Goal: Transaction & Acquisition: Purchase product/service

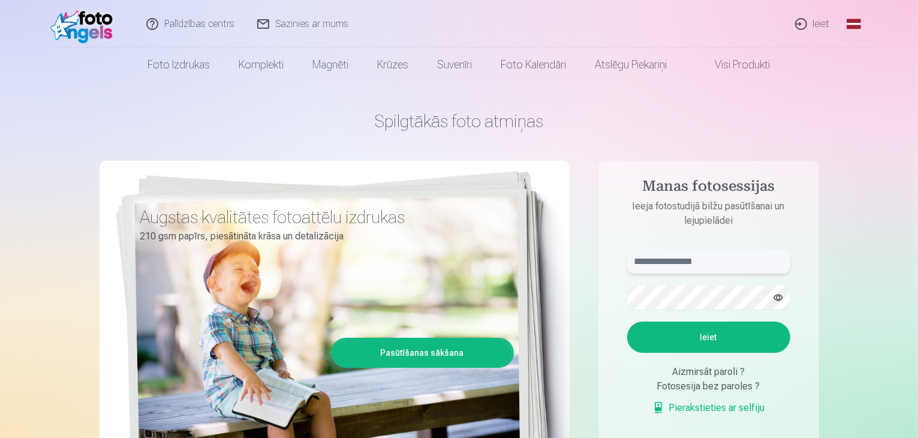
click at [692, 256] on input "text" at bounding box center [708, 262] width 163 height 24
type input "**********"
click at [627, 322] on button "Ieiet" at bounding box center [708, 337] width 163 height 31
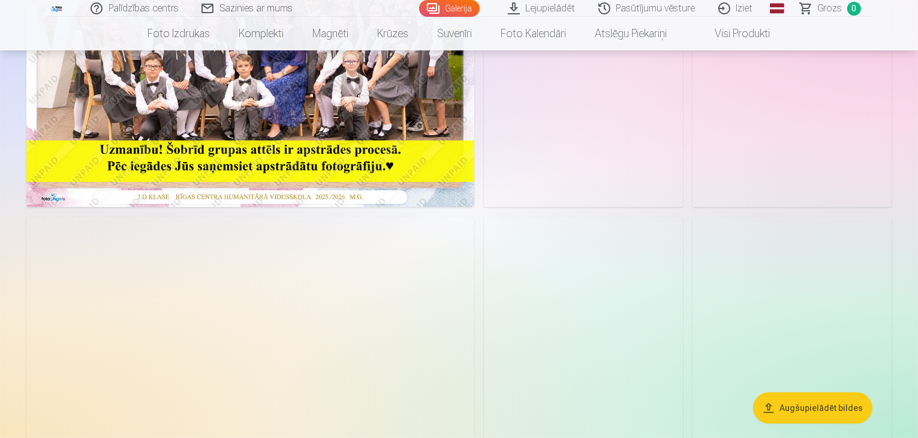
scroll to position [300, 0]
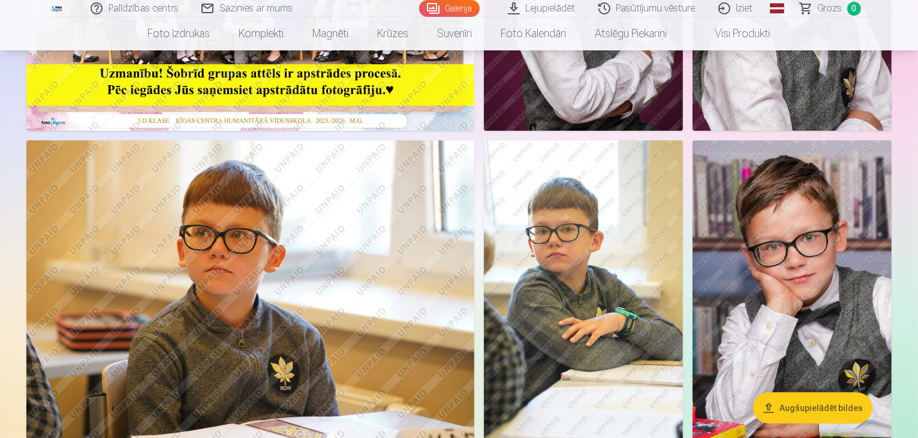
click at [801, 406] on button "Augšupielādēt bildes" at bounding box center [812, 407] width 119 height 31
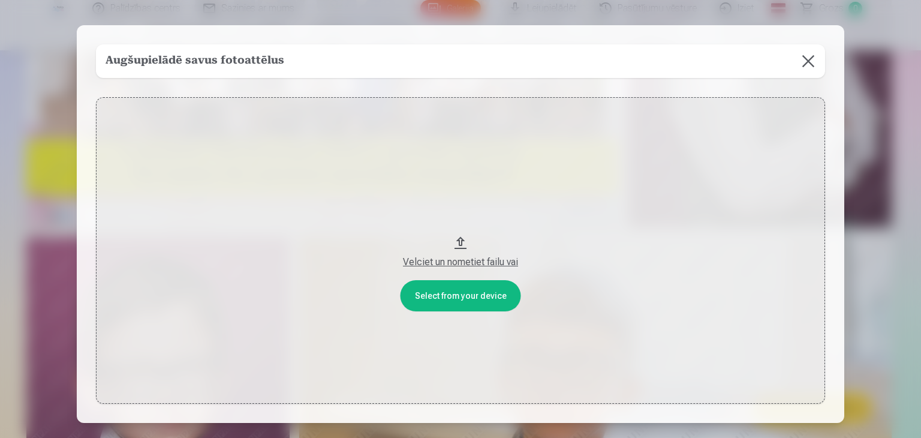
click at [807, 62] on button at bounding box center [809, 61] width 34 height 34
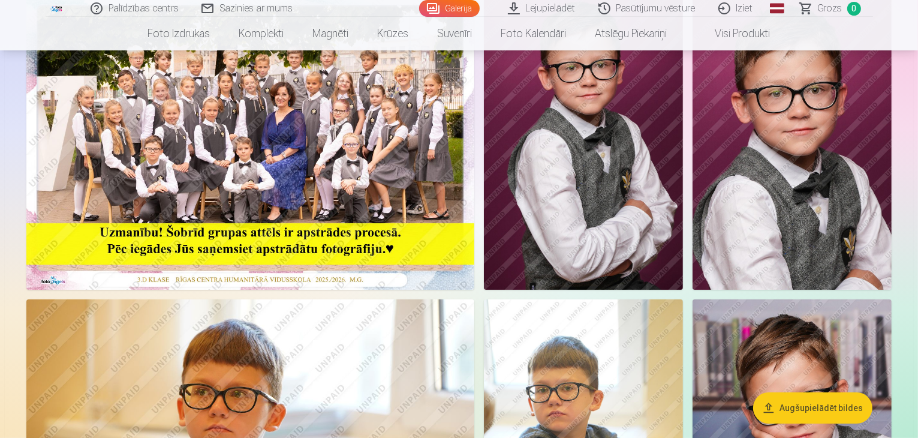
scroll to position [180, 0]
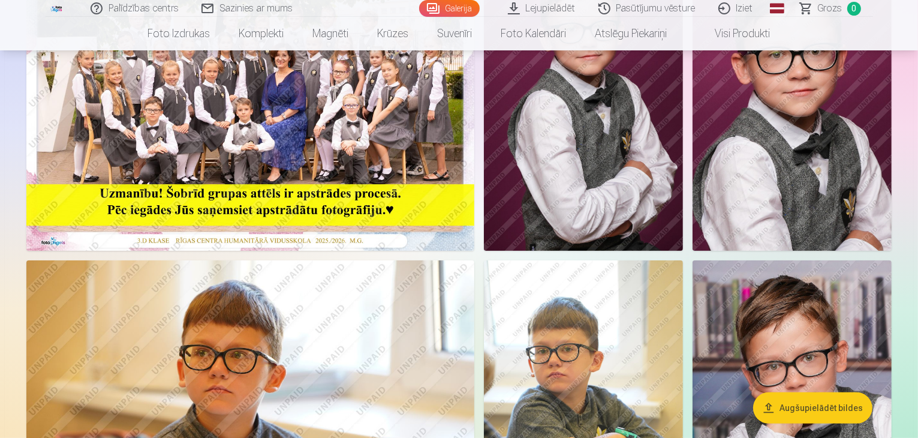
click at [683, 251] on img at bounding box center [583, 101] width 199 height 299
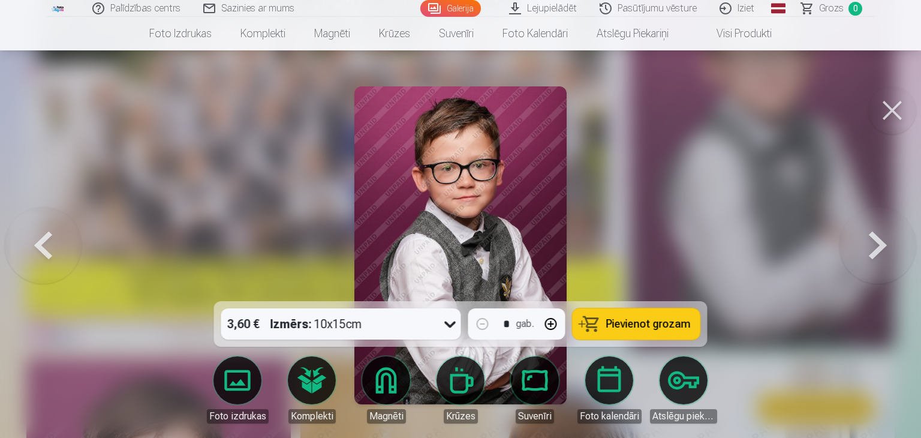
drag, startPoint x: 897, startPoint y: 108, endPoint x: 876, endPoint y: 128, distance: 29.7
click at [897, 109] on button at bounding box center [893, 110] width 48 height 48
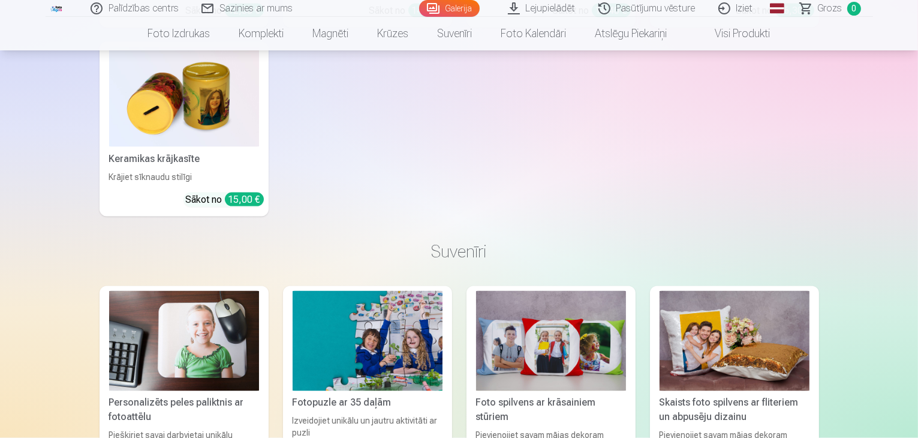
scroll to position [6538, 0]
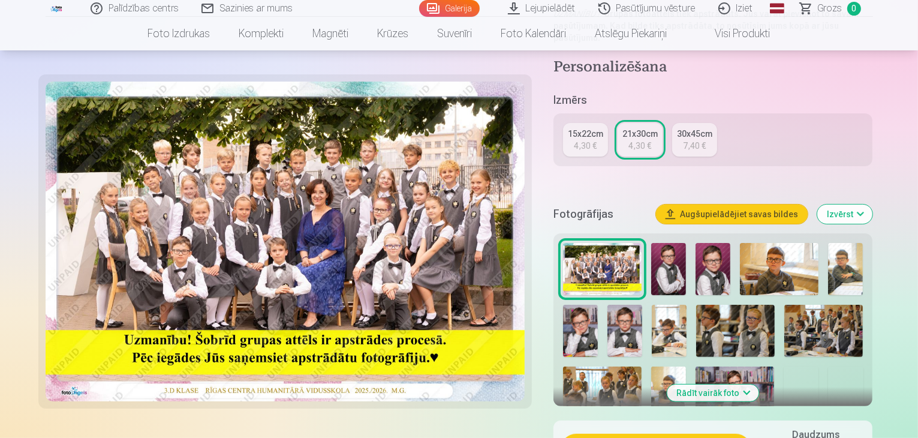
scroll to position [420, 0]
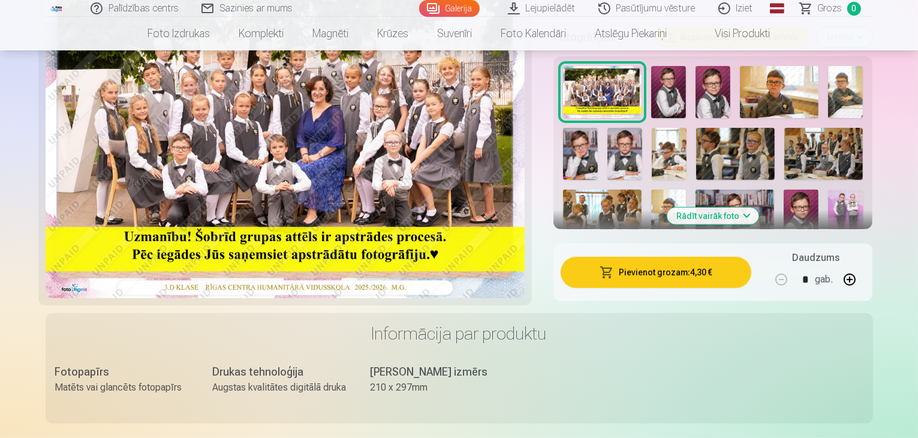
click at [678, 257] on button "Pievienot grozam : 4,30 €" at bounding box center [656, 272] width 191 height 31
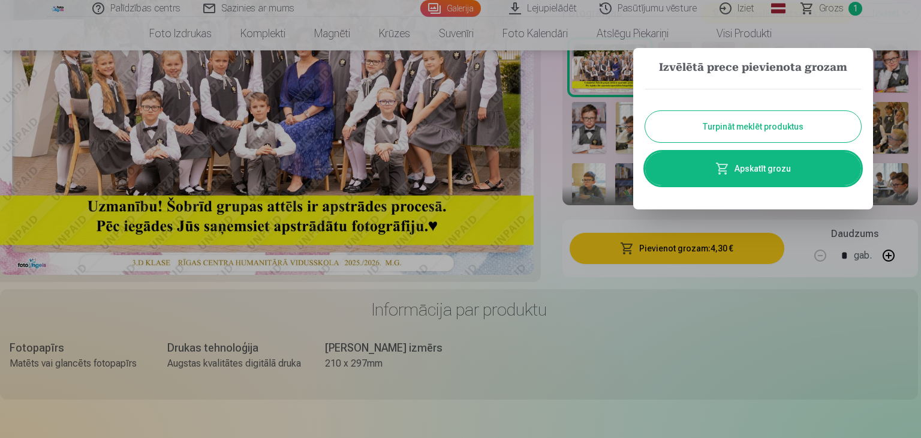
click at [724, 128] on button "Turpināt meklēt produktus" at bounding box center [753, 126] width 216 height 31
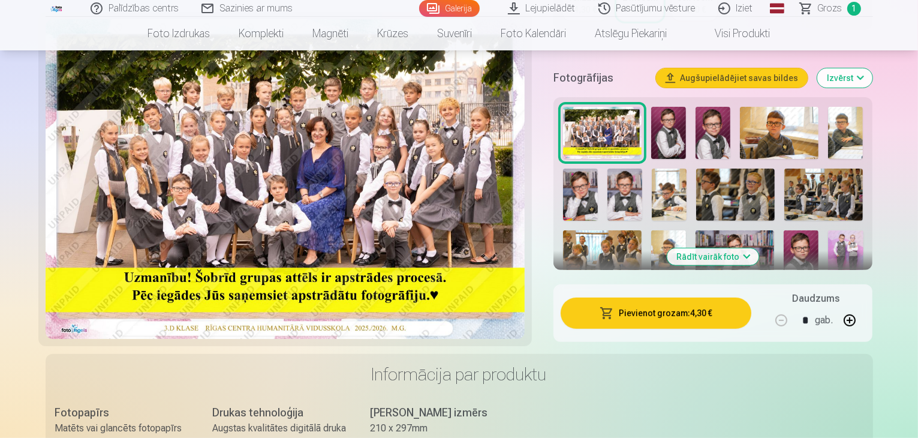
scroll to position [360, 0]
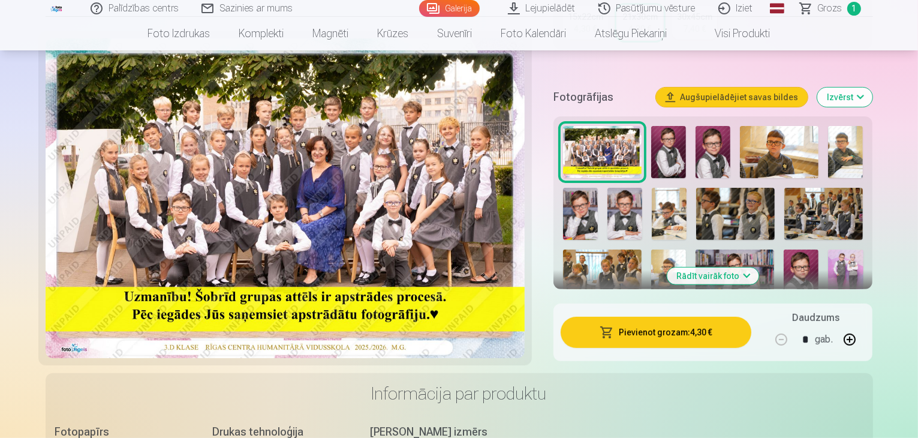
click at [608, 188] on img at bounding box center [625, 214] width 35 height 52
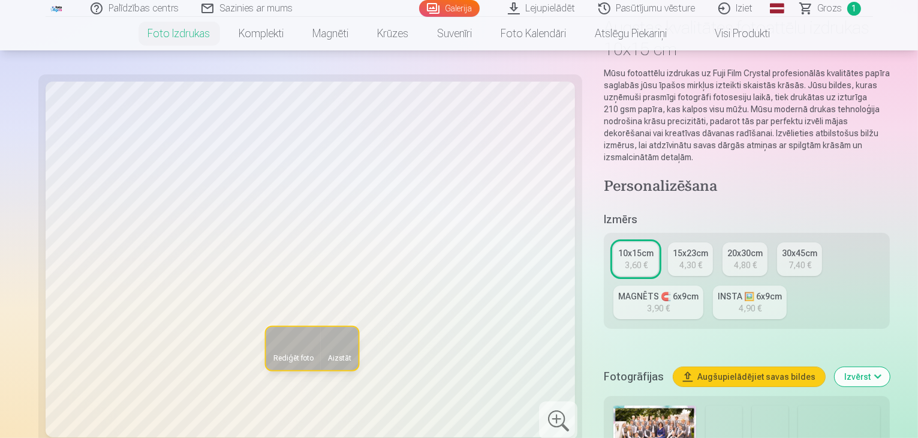
scroll to position [120, 0]
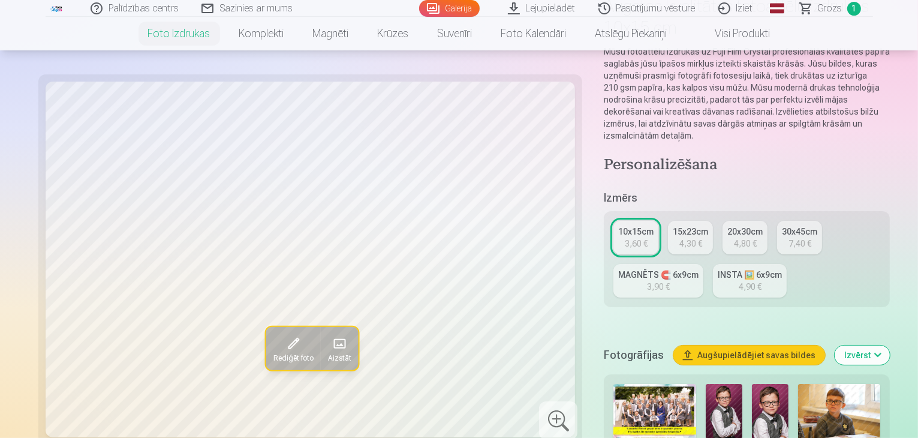
click at [752, 384] on img at bounding box center [770, 411] width 37 height 55
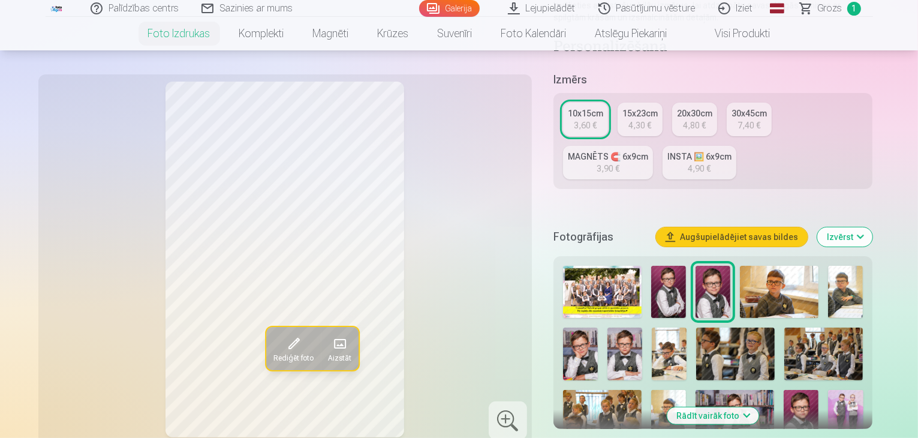
scroll to position [300, 0]
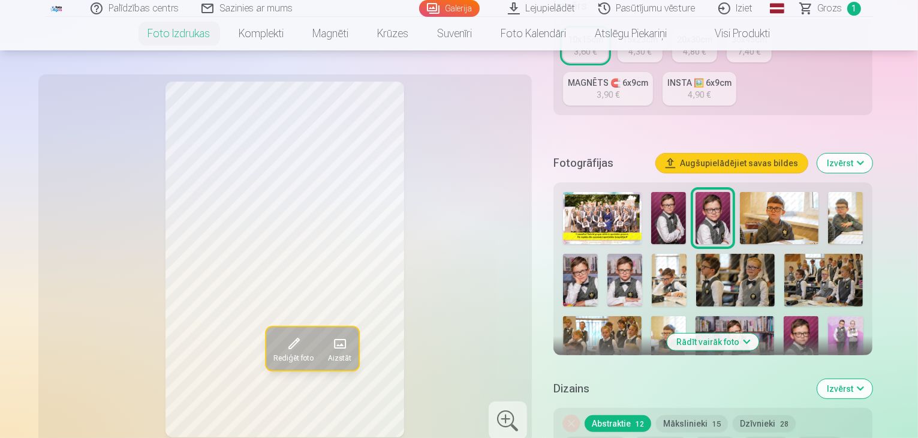
click at [696, 316] on img at bounding box center [735, 342] width 79 height 52
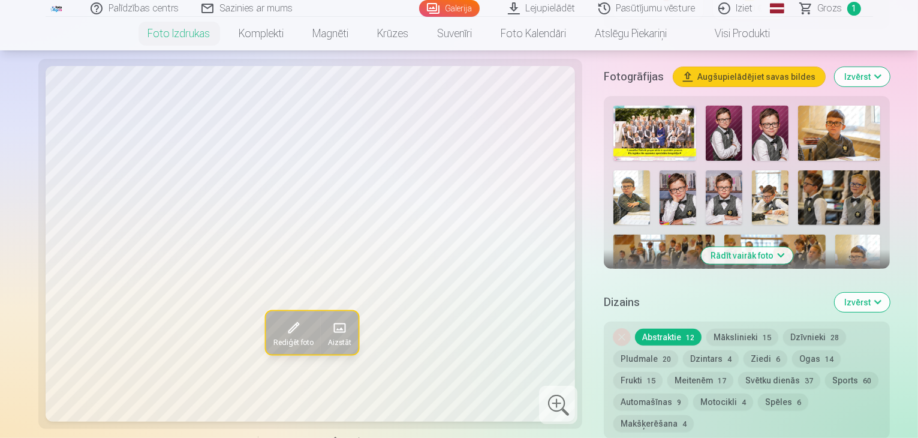
scroll to position [420, 0]
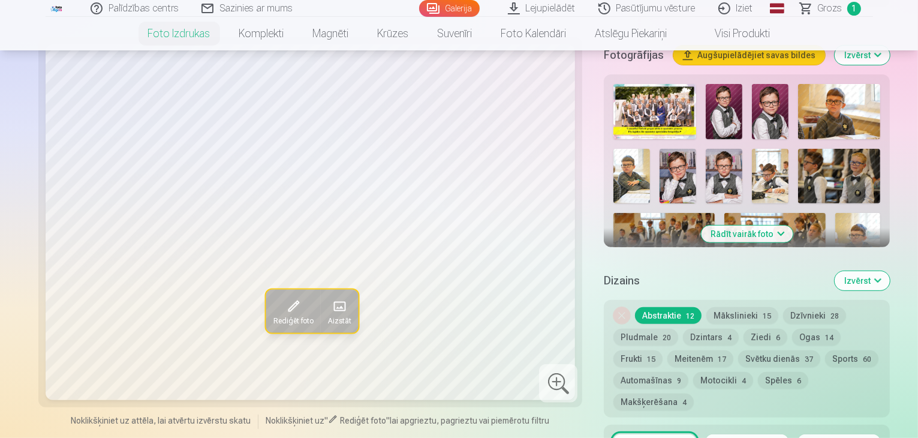
click at [747, 226] on button "Rādīt vairāk foto" at bounding box center [747, 234] width 92 height 17
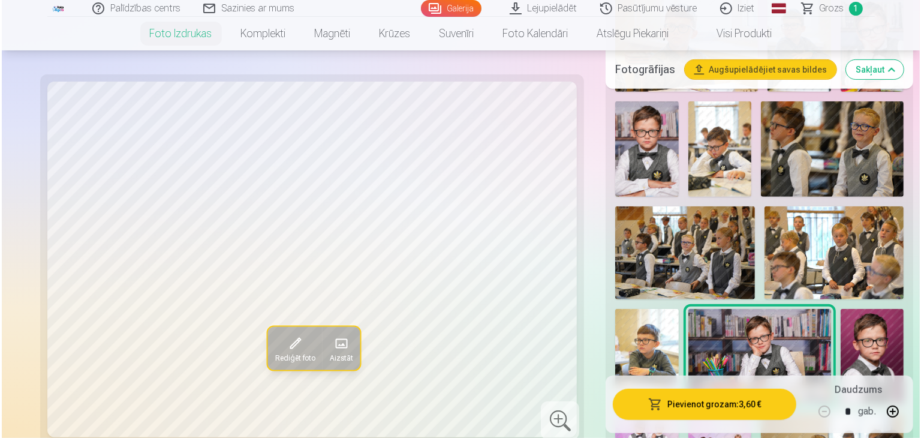
scroll to position [660, 0]
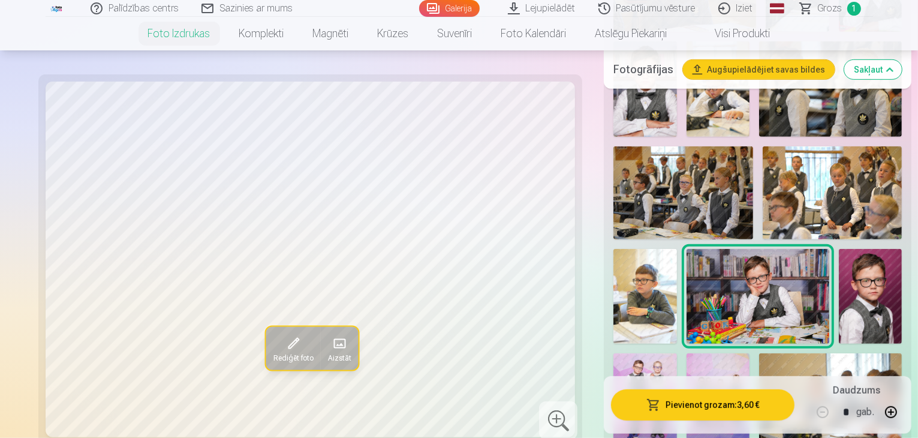
click at [732, 353] on img at bounding box center [719, 400] width 64 height 95
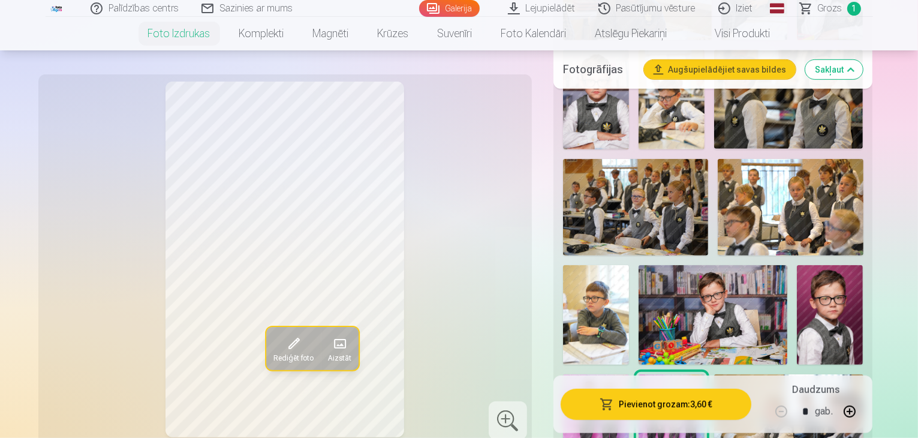
click at [690, 404] on button "Pievienot grozam : 3,60 €" at bounding box center [656, 404] width 191 height 31
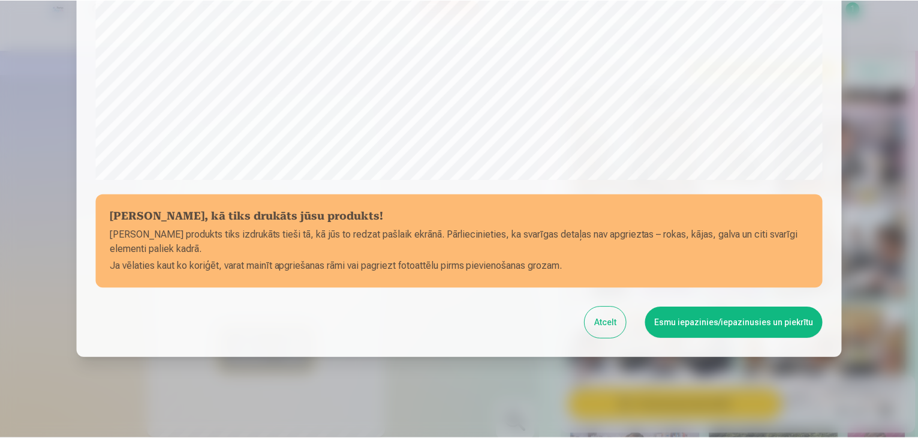
scroll to position [426, 0]
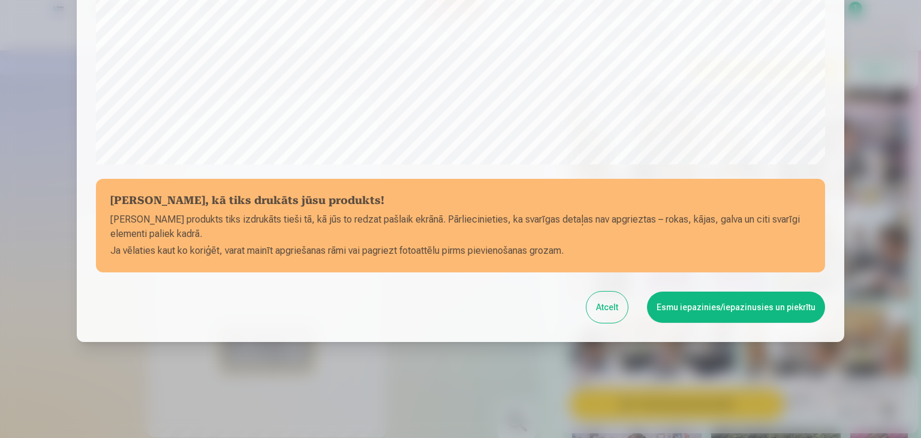
click at [709, 308] on button "Esmu iepazinies/iepazinusies un piekrītu" at bounding box center [736, 307] width 178 height 31
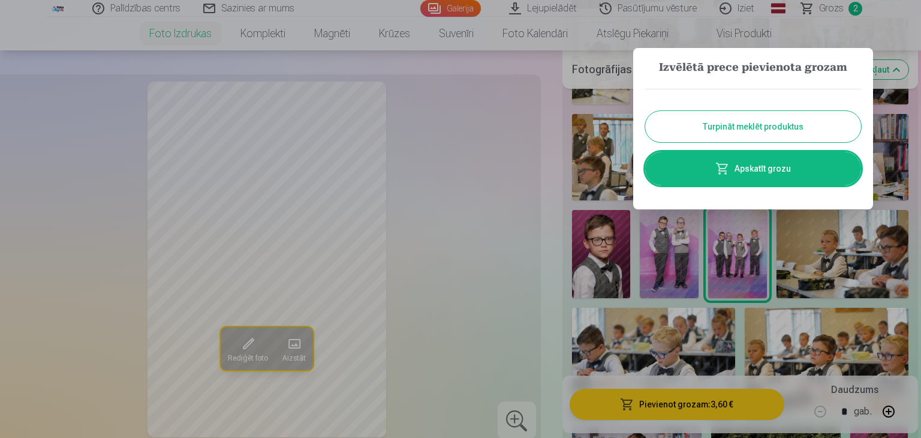
click at [801, 130] on button "Turpināt meklēt produktus" at bounding box center [753, 126] width 216 height 31
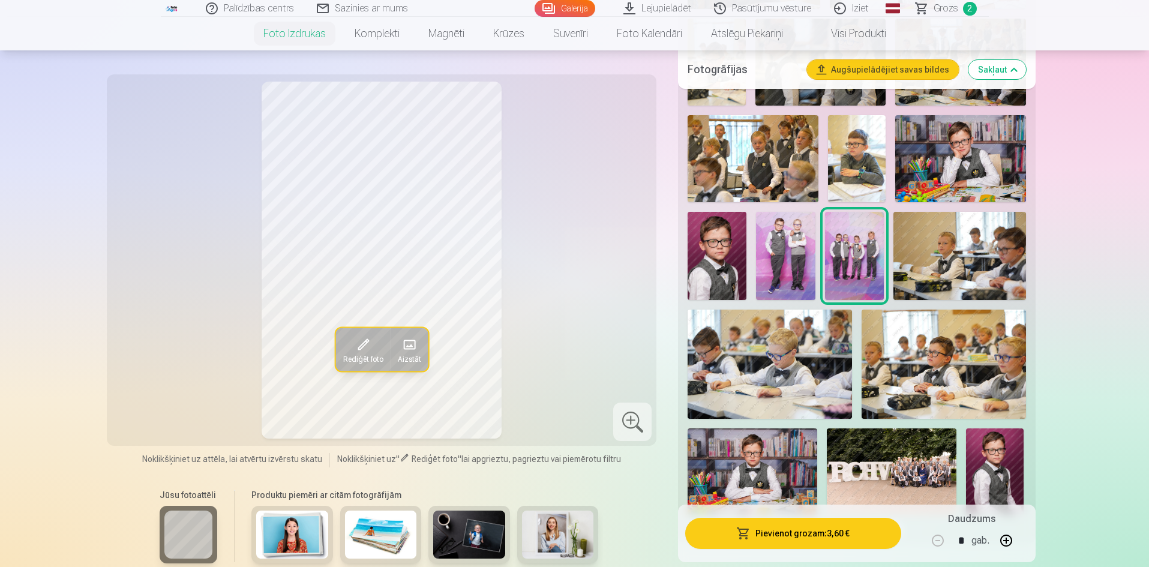
scroll to position [720, 0]
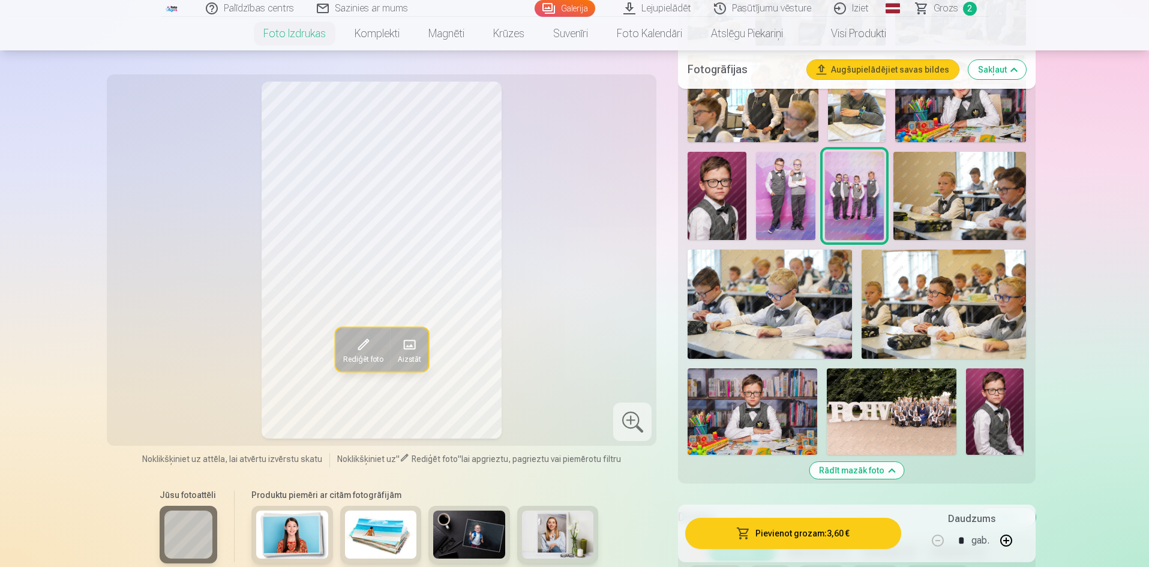
click at [918, 329] on img at bounding box center [943, 304] width 164 height 109
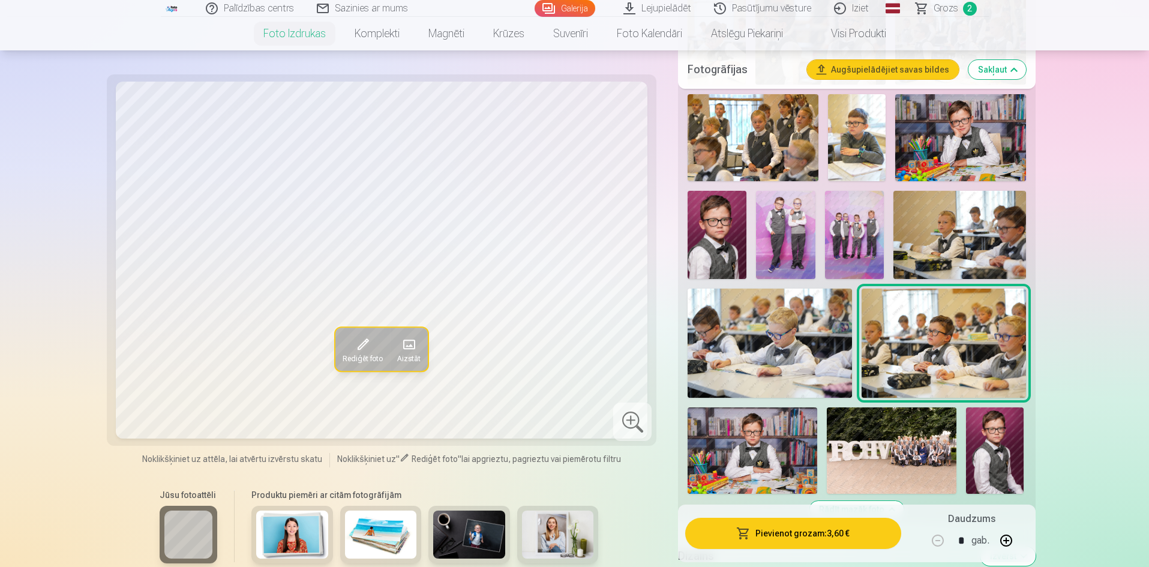
scroll to position [600, 0]
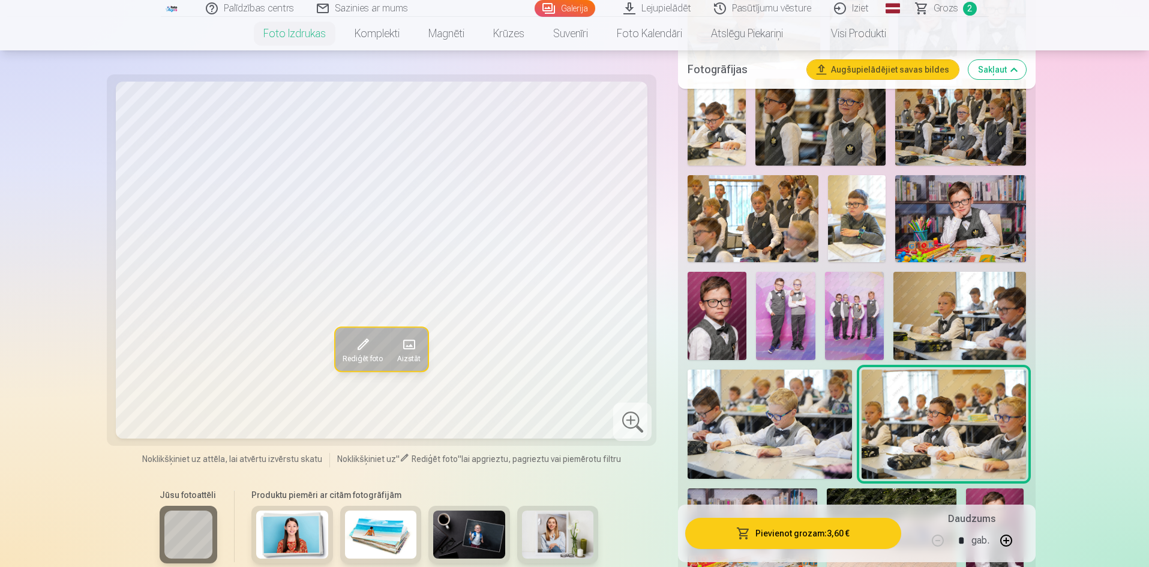
click at [918, 231] on img at bounding box center [960, 218] width 130 height 87
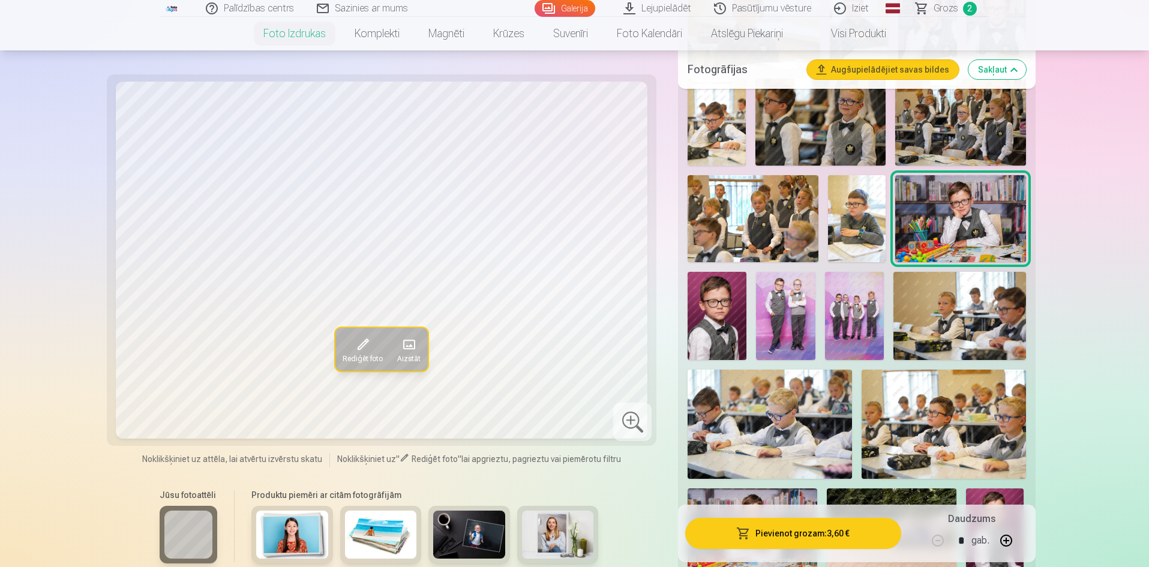
click at [717, 335] on img at bounding box center [716, 316] width 59 height 88
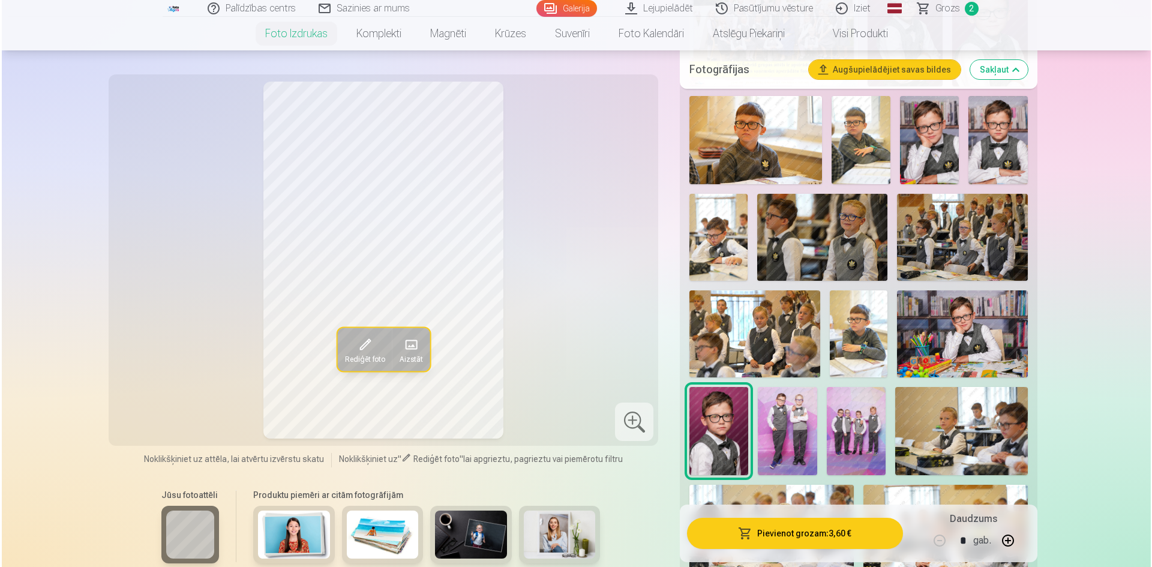
scroll to position [480, 0]
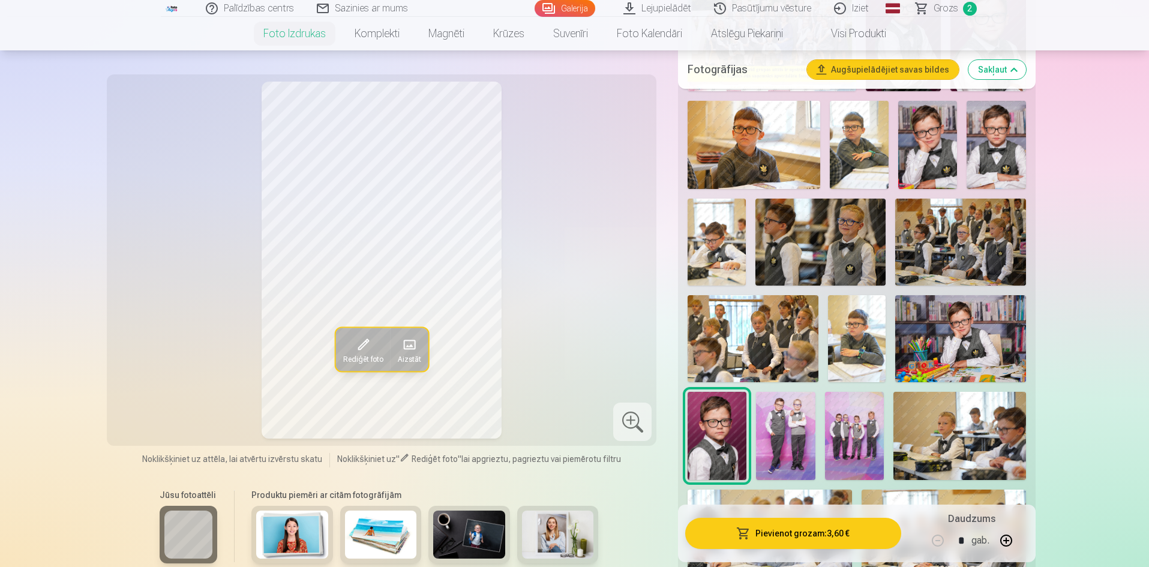
click at [918, 124] on img at bounding box center [995, 145] width 59 height 88
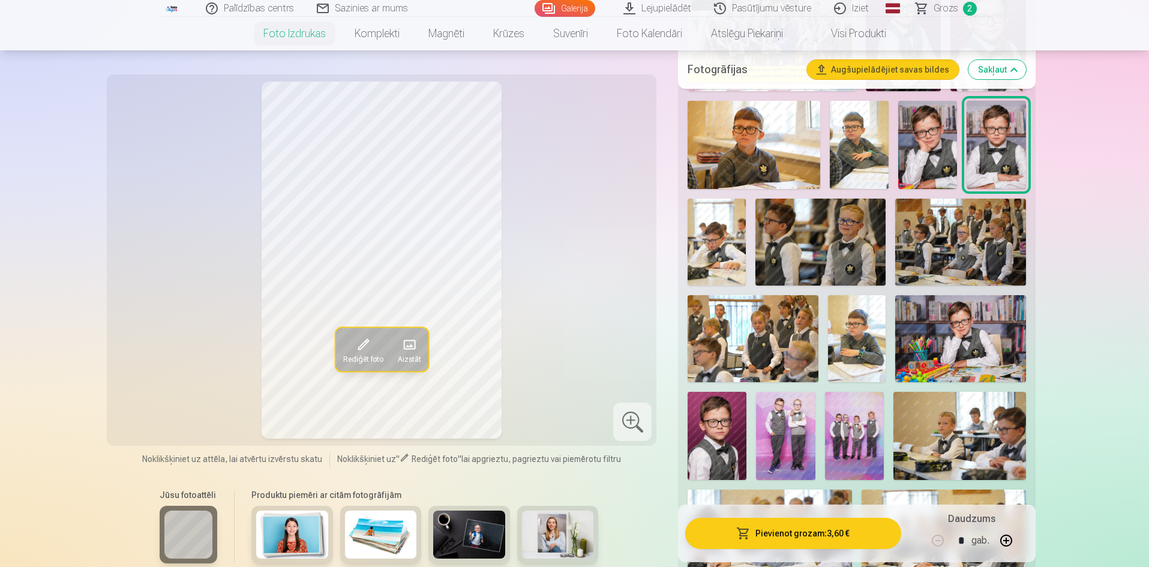
click at [792, 437] on button "Pievienot grozam : 3,60 €" at bounding box center [792, 533] width 215 height 31
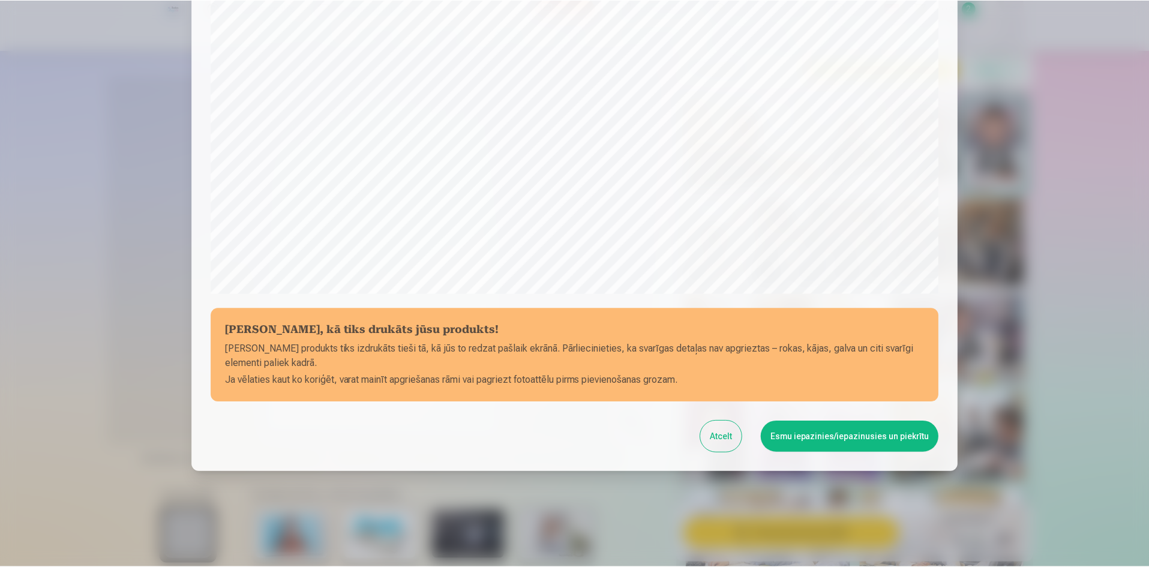
scroll to position [297, 0]
click at [856, 437] on button "Esmu iepazinies/iepazinusies un piekrītu" at bounding box center [851, 435] width 178 height 31
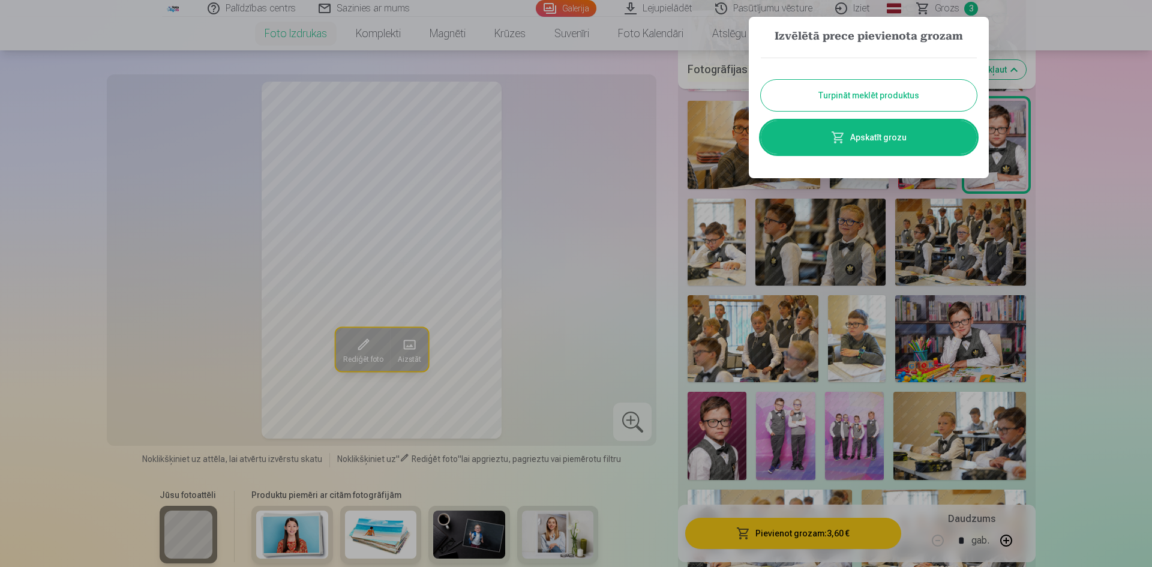
click at [918, 98] on button "Turpināt meklēt produktus" at bounding box center [869, 95] width 216 height 31
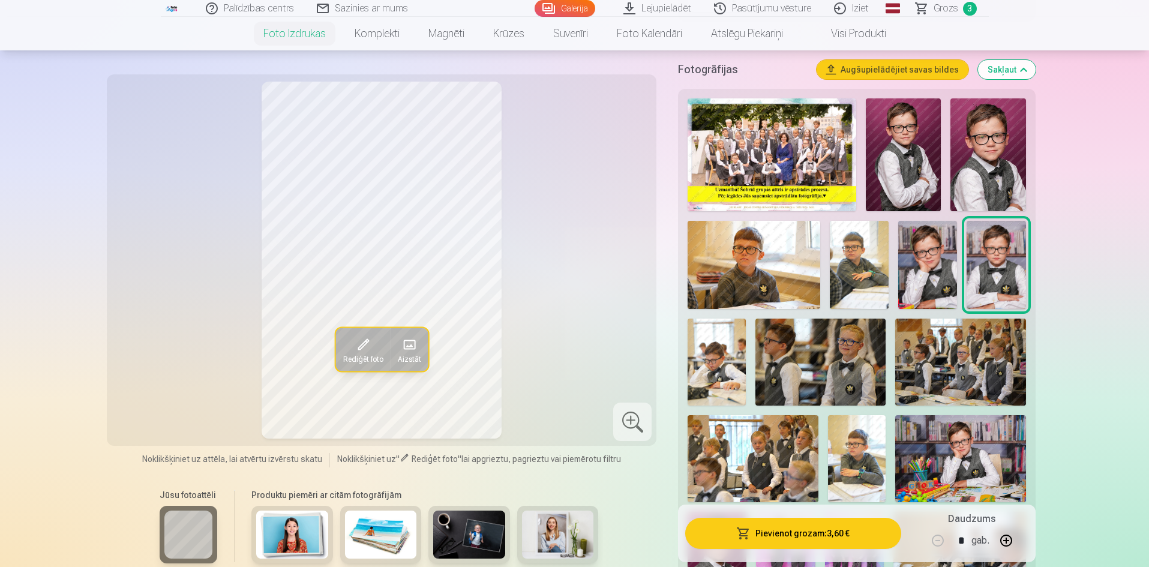
scroll to position [300, 0]
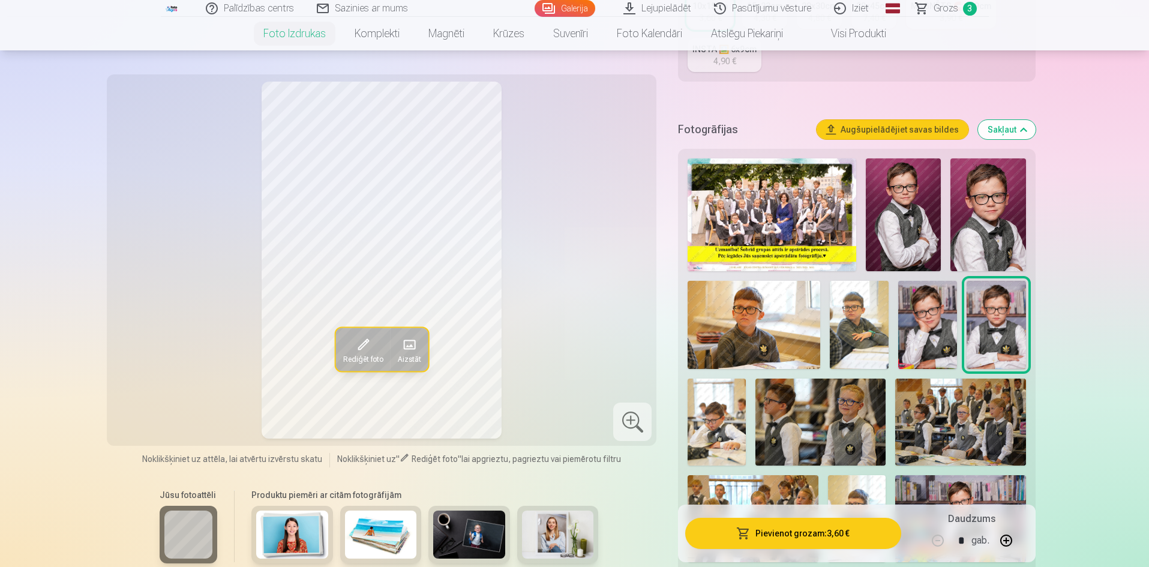
click at [789, 341] on img at bounding box center [753, 325] width 133 height 88
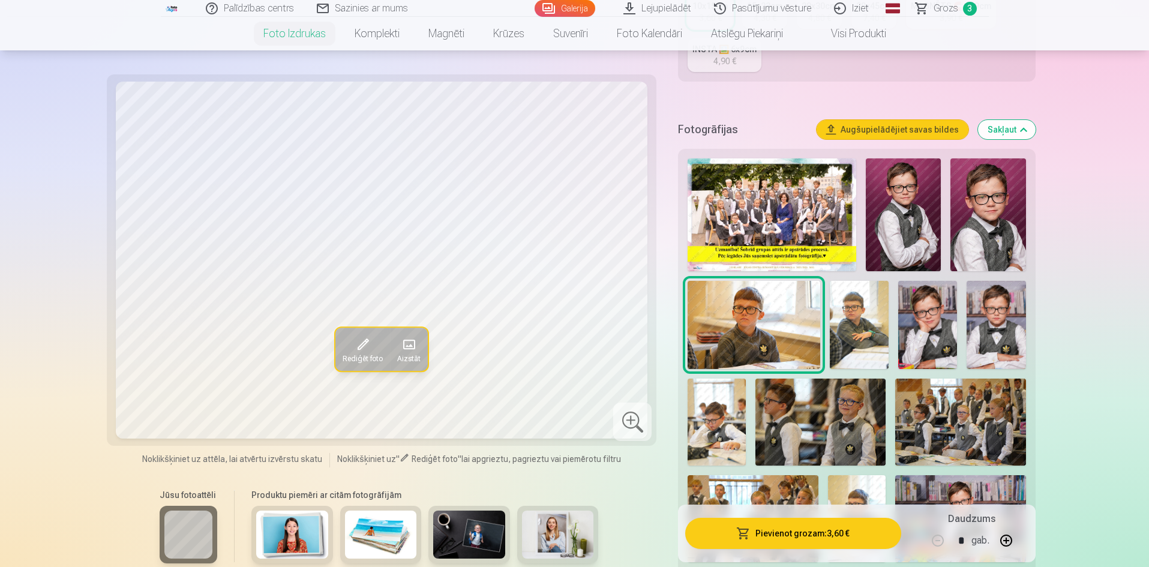
click at [870, 326] on img at bounding box center [859, 325] width 59 height 88
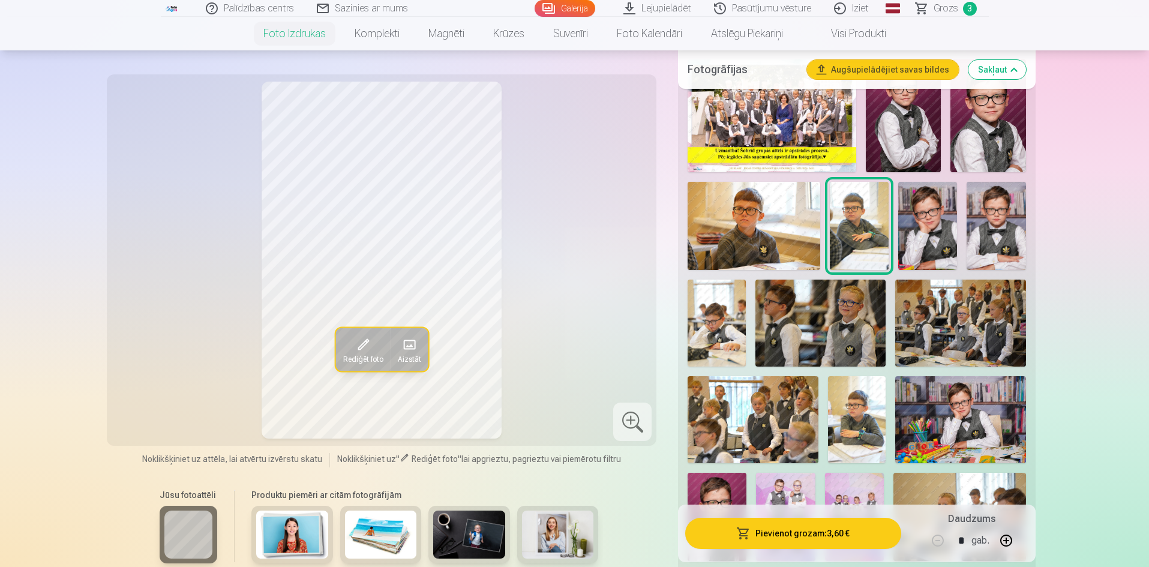
scroll to position [420, 0]
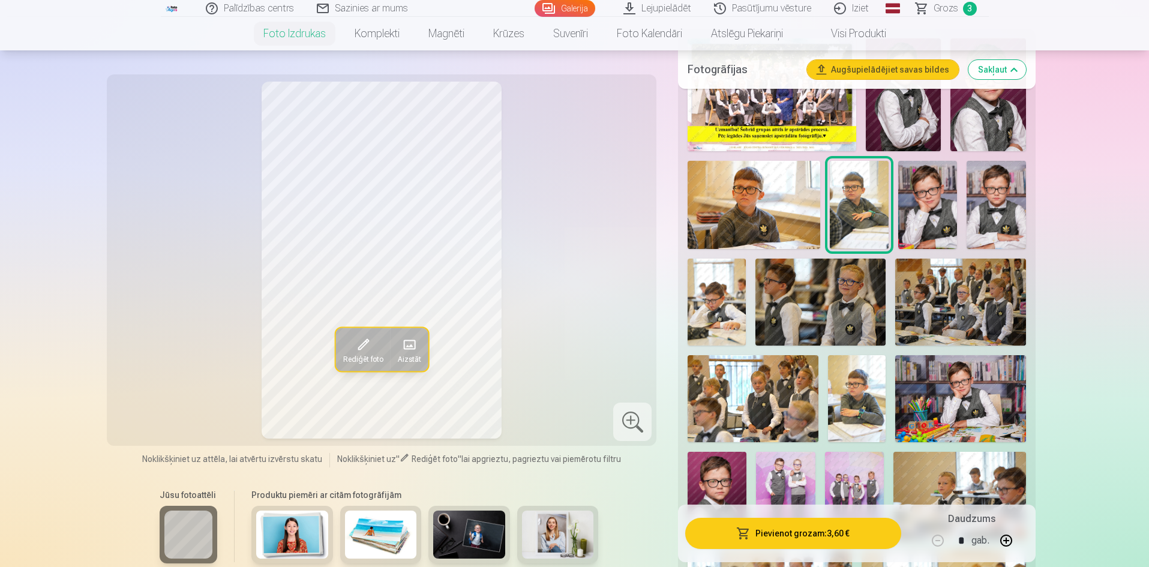
click at [732, 325] on img at bounding box center [716, 302] width 58 height 87
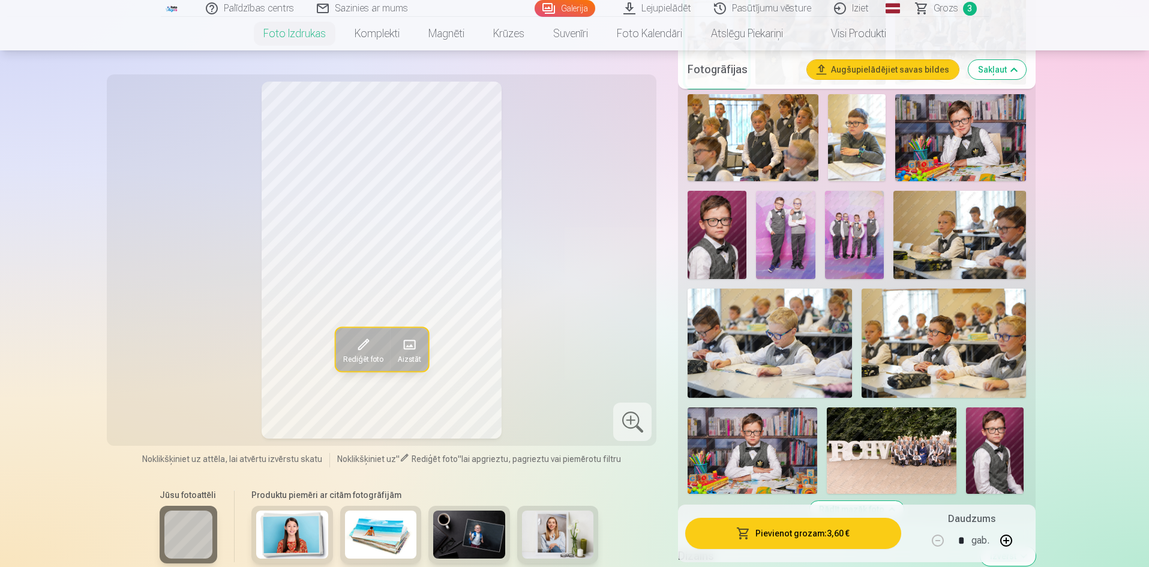
scroll to position [660, 0]
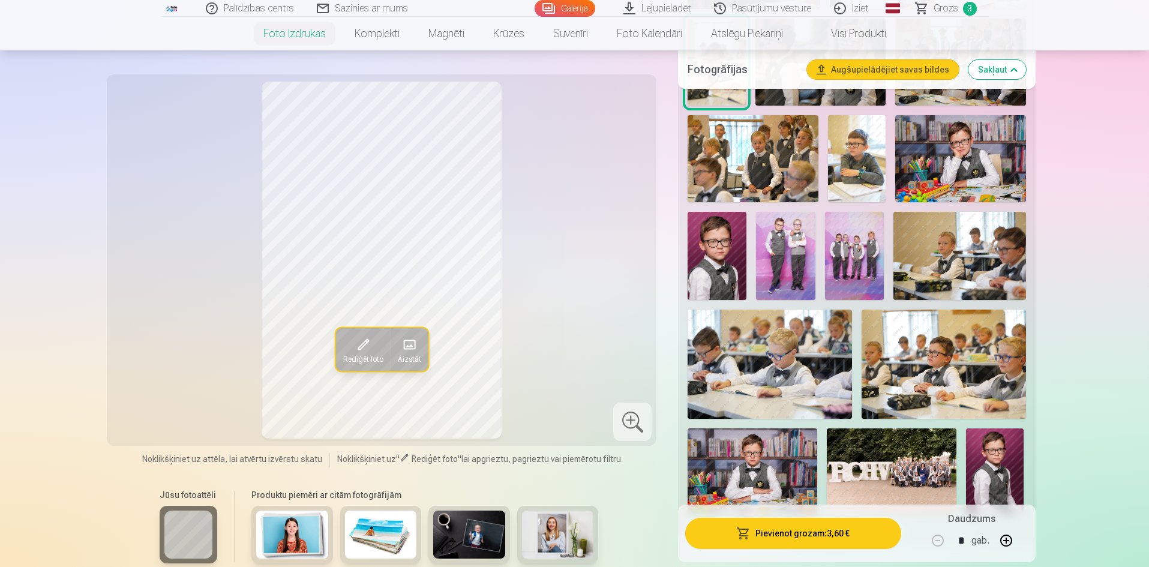
click at [765, 437] on img at bounding box center [752, 471] width 130 height 86
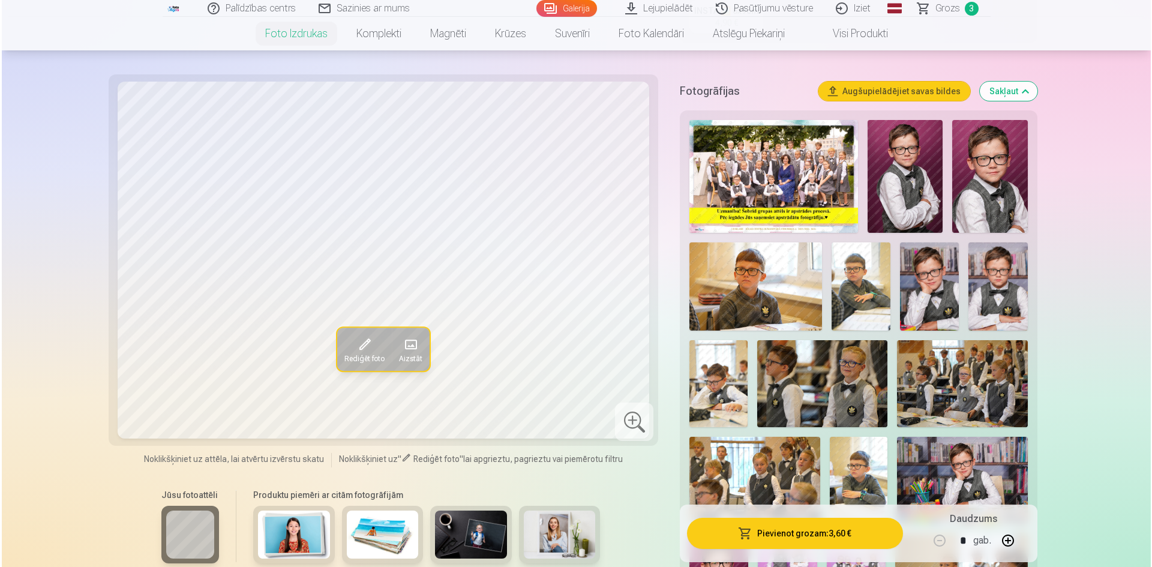
scroll to position [360, 0]
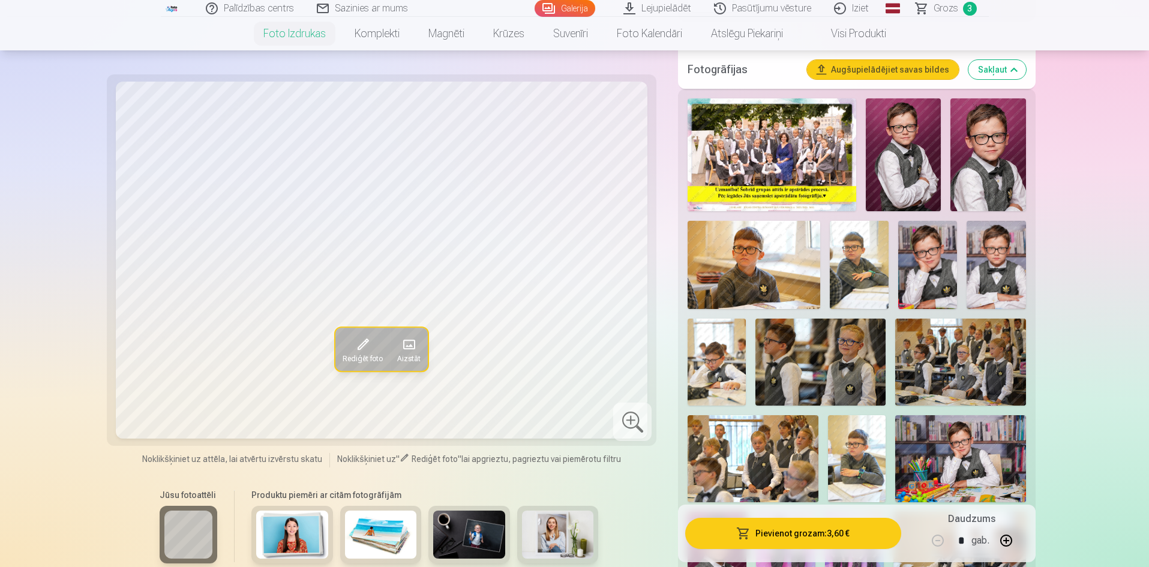
click at [918, 164] on img at bounding box center [903, 154] width 75 height 113
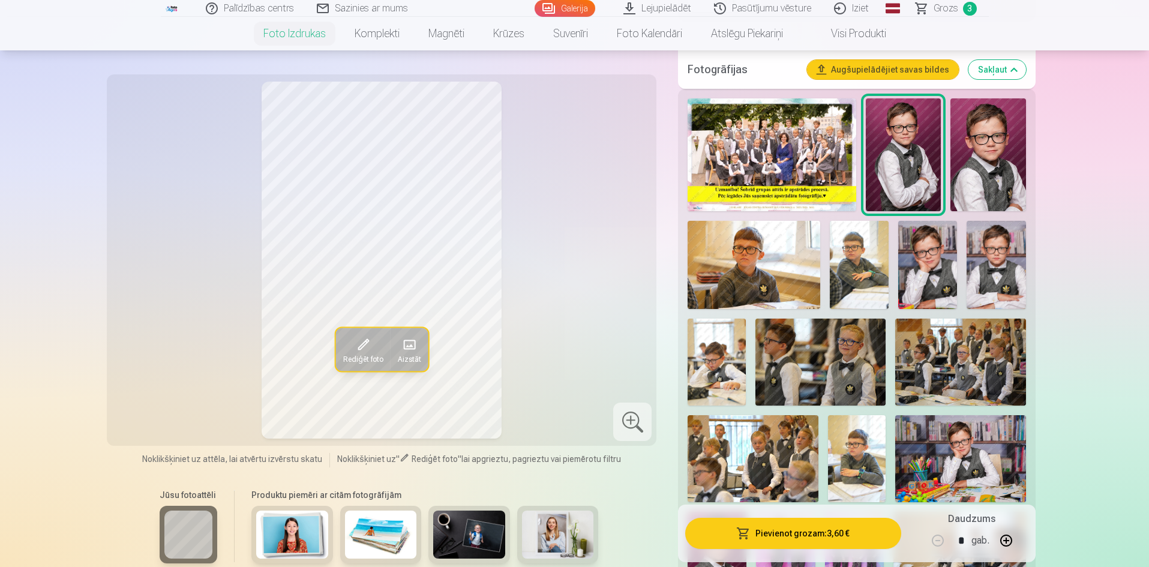
click at [918, 155] on img at bounding box center [987, 154] width 75 height 113
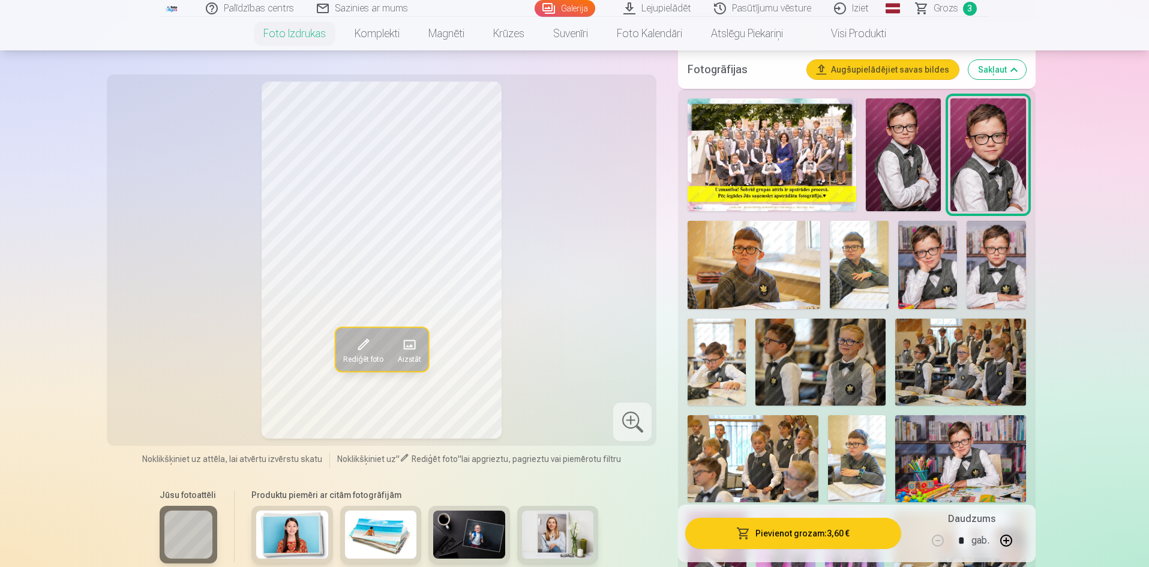
click at [788, 437] on button "Pievienot grozam : 3,60 €" at bounding box center [792, 533] width 215 height 31
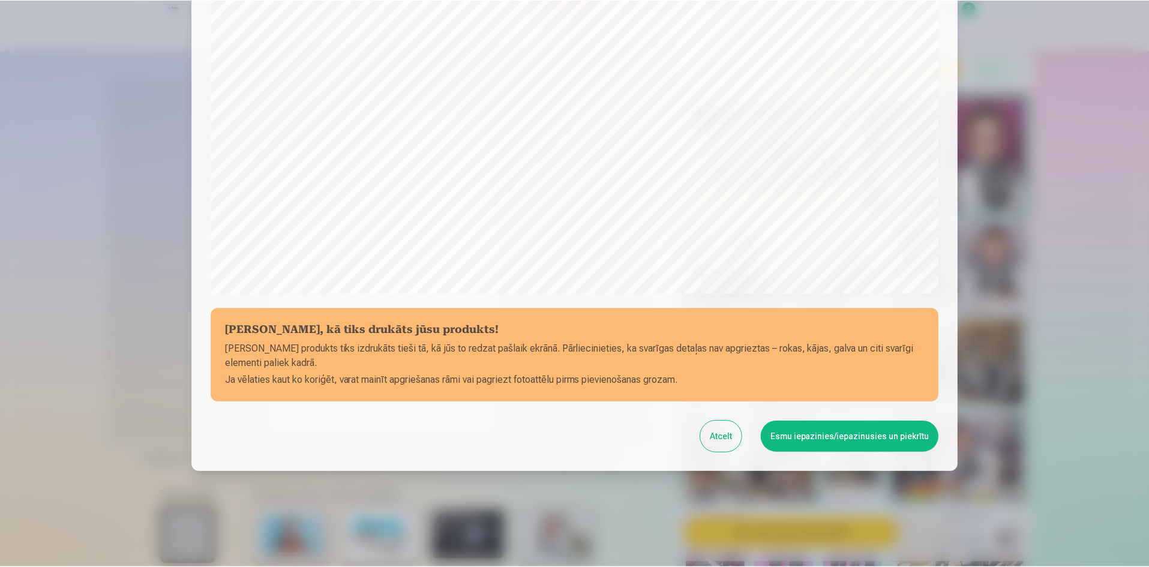
scroll to position [297, 0]
click at [845, 436] on button "Esmu iepazinies/iepazinusies un piekrītu" at bounding box center [851, 435] width 178 height 31
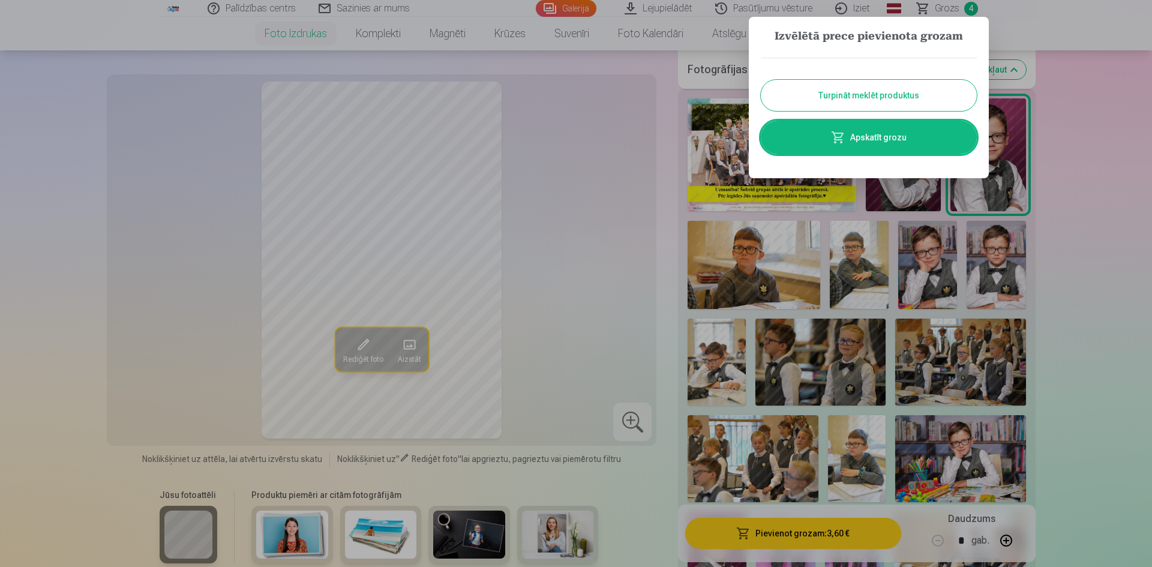
click at [918, 89] on button "Turpināt meklēt produktus" at bounding box center [869, 95] width 216 height 31
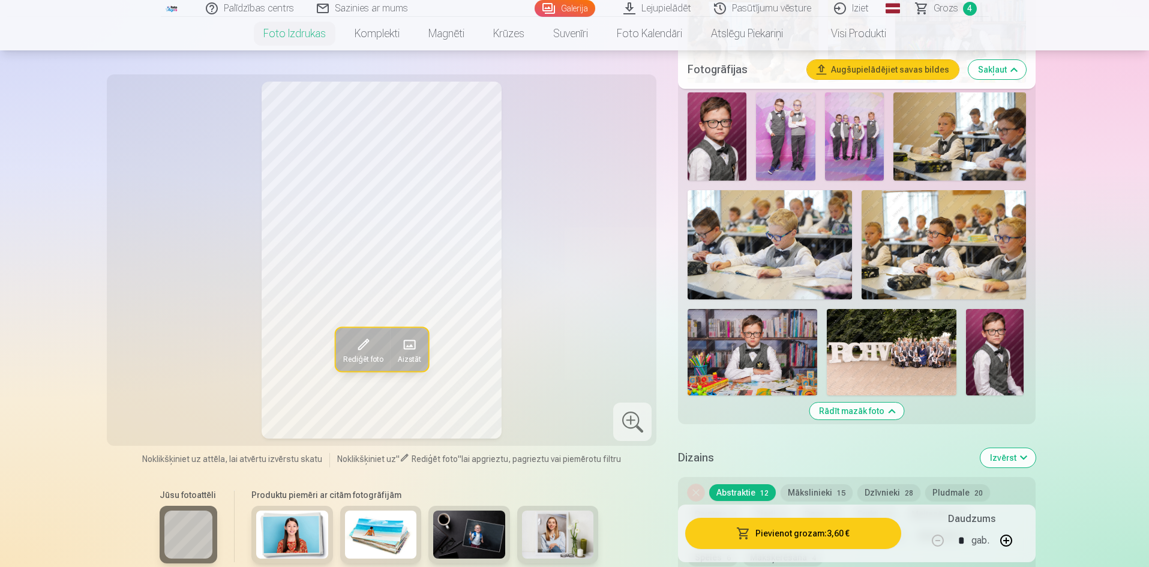
scroll to position [780, 0]
click at [902, 363] on img at bounding box center [892, 351] width 130 height 86
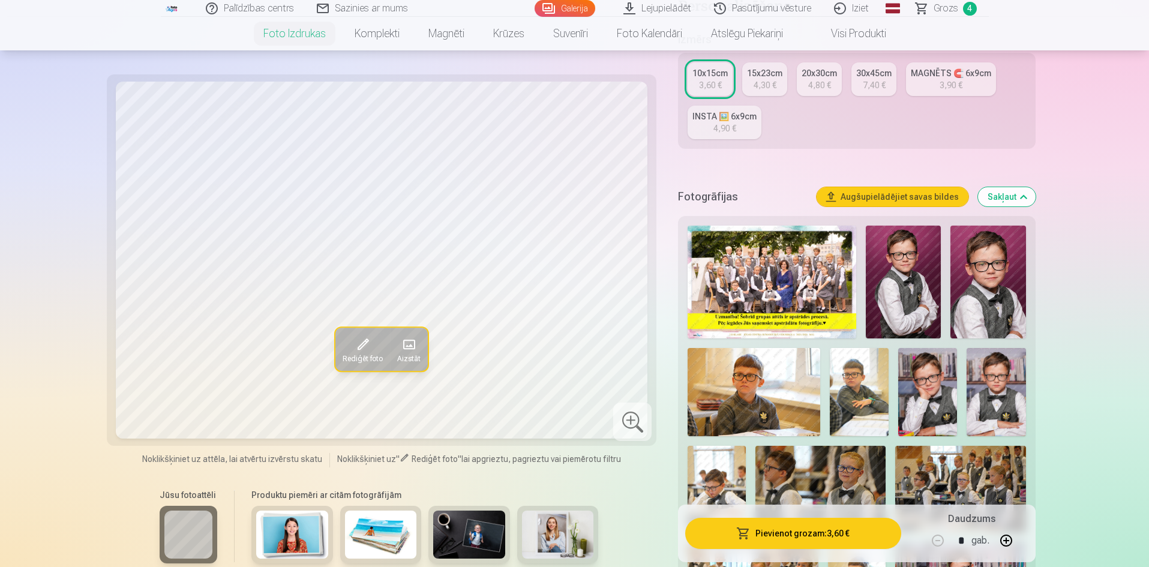
scroll to position [240, 0]
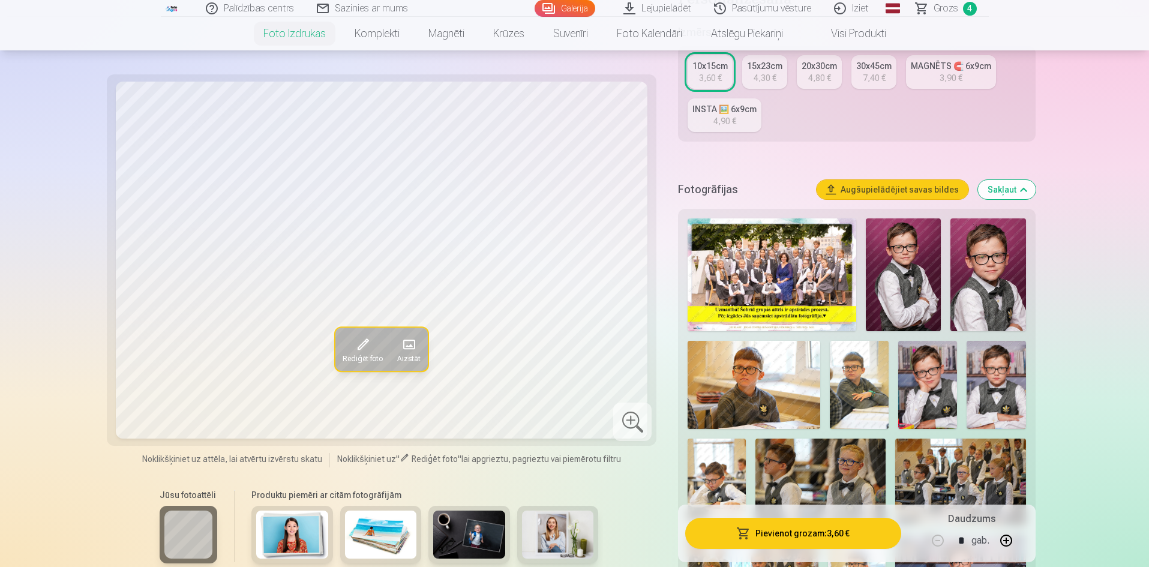
click at [918, 382] on img at bounding box center [995, 385] width 59 height 88
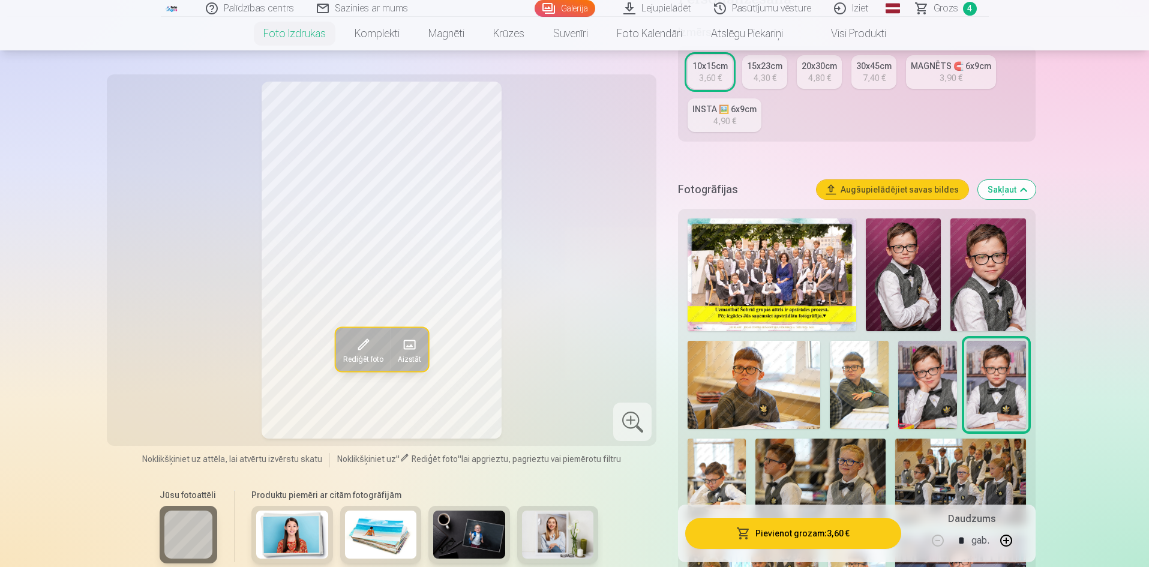
click at [918, 282] on img at bounding box center [987, 274] width 75 height 113
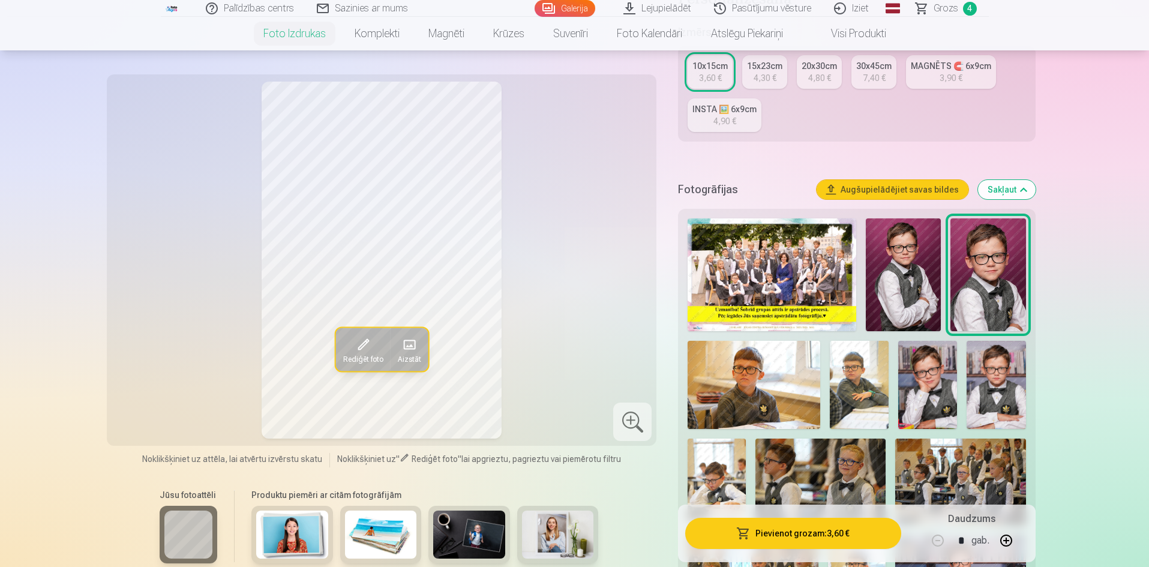
click at [887, 301] on img at bounding box center [903, 274] width 75 height 113
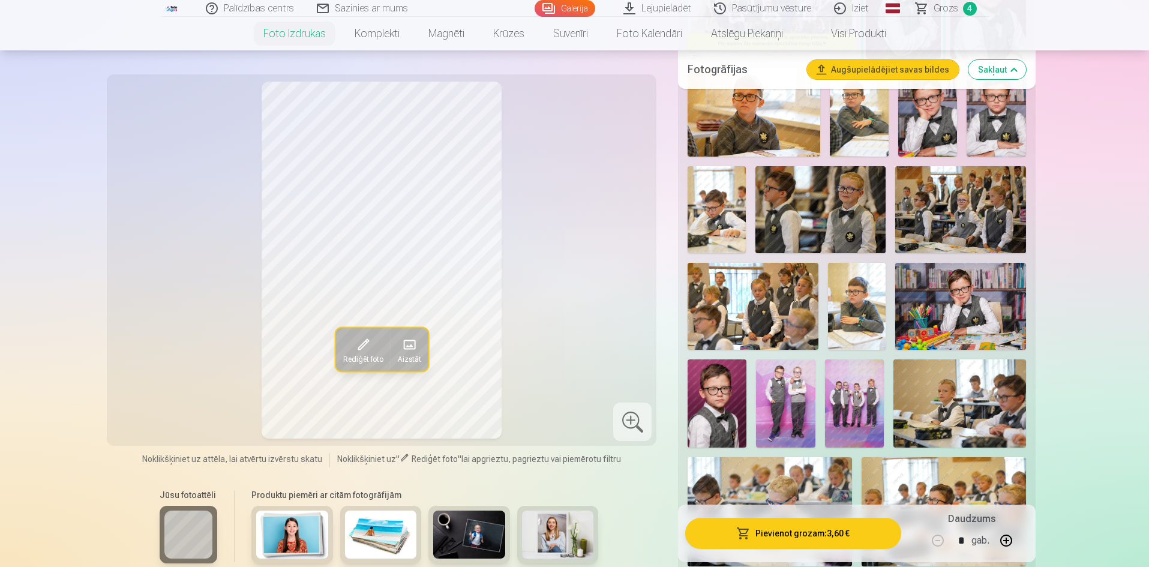
scroll to position [540, 0]
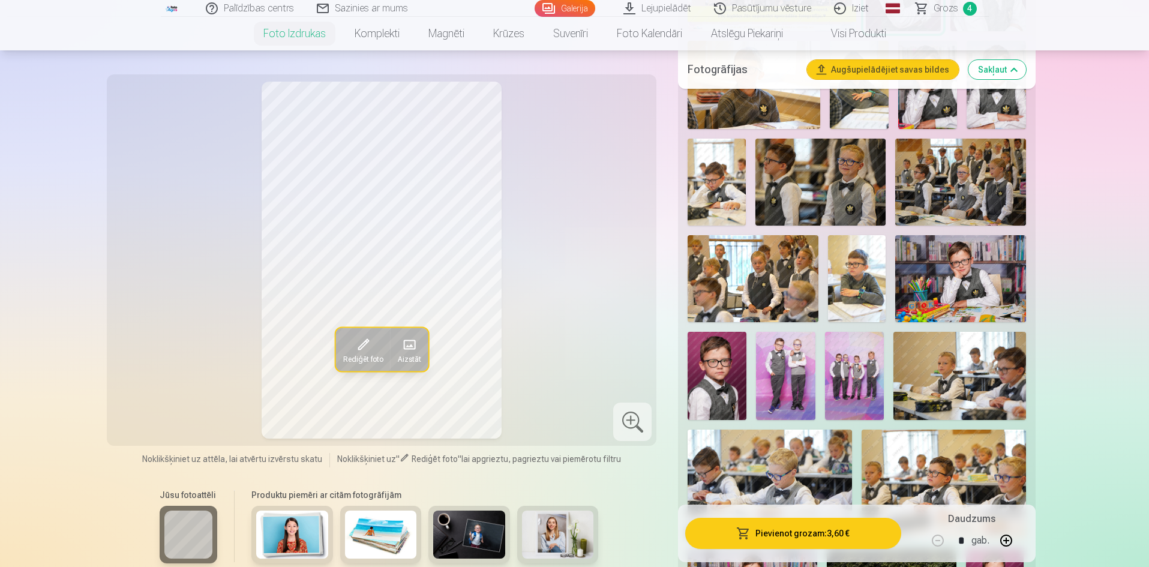
click at [918, 304] on img at bounding box center [960, 278] width 130 height 87
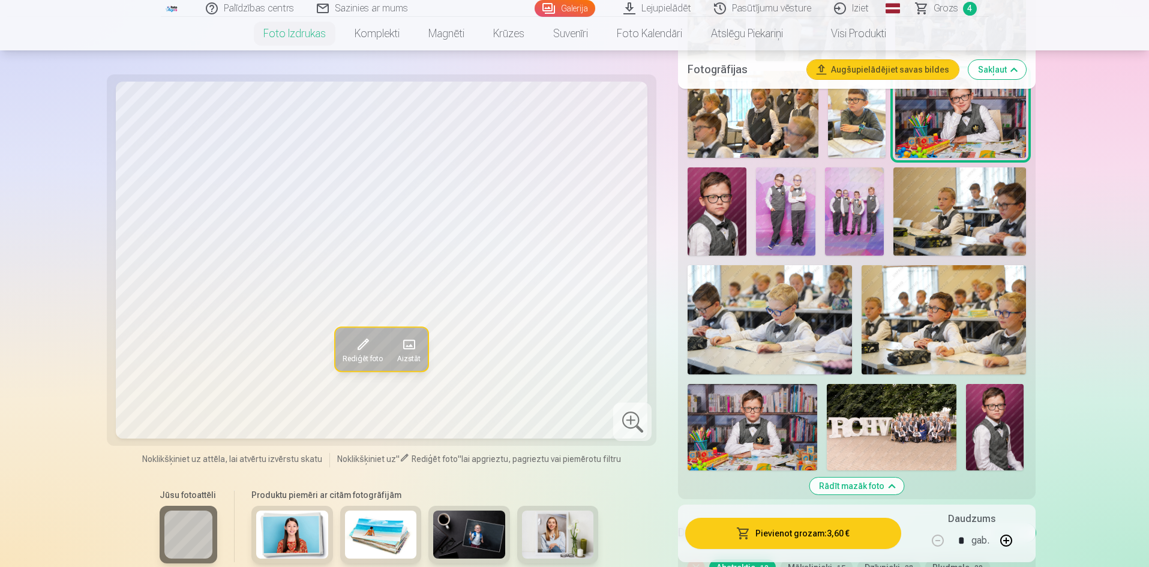
scroll to position [780, 0]
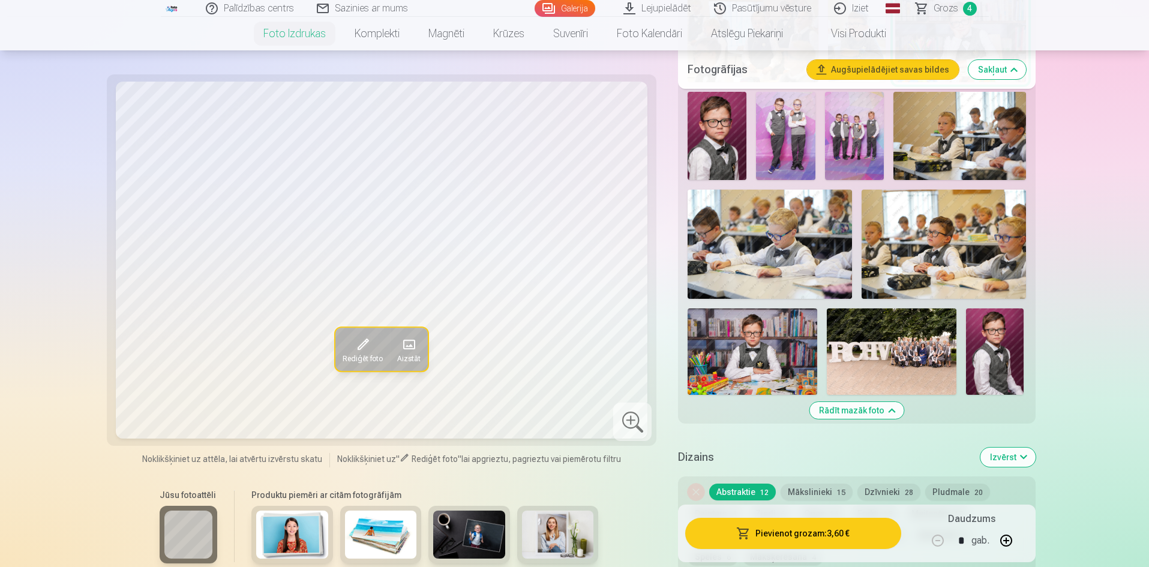
click at [741, 389] on img at bounding box center [752, 351] width 130 height 86
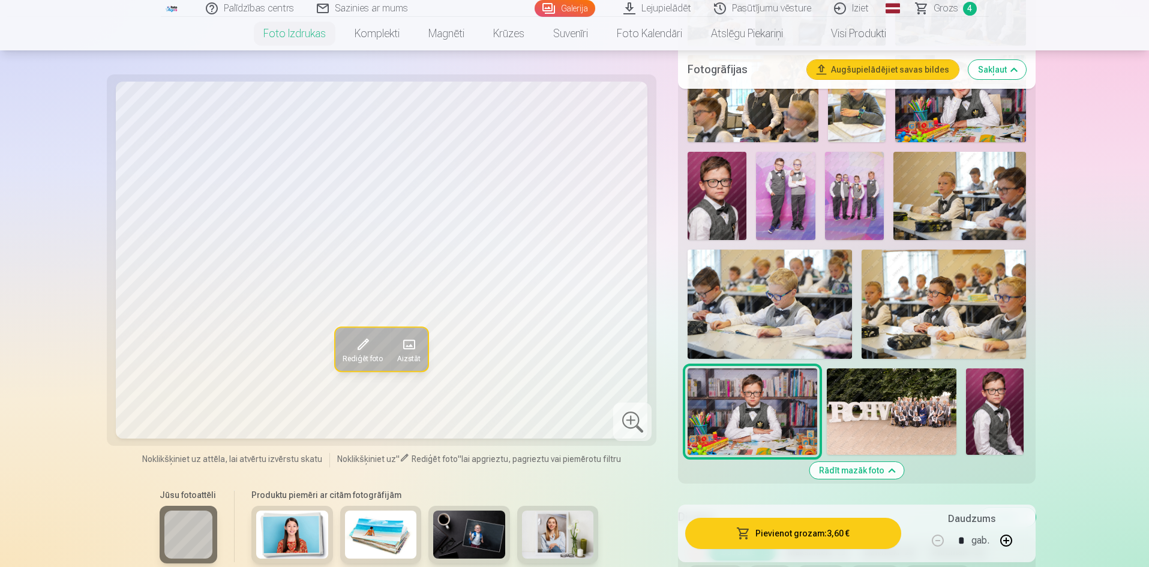
scroll to position [660, 0]
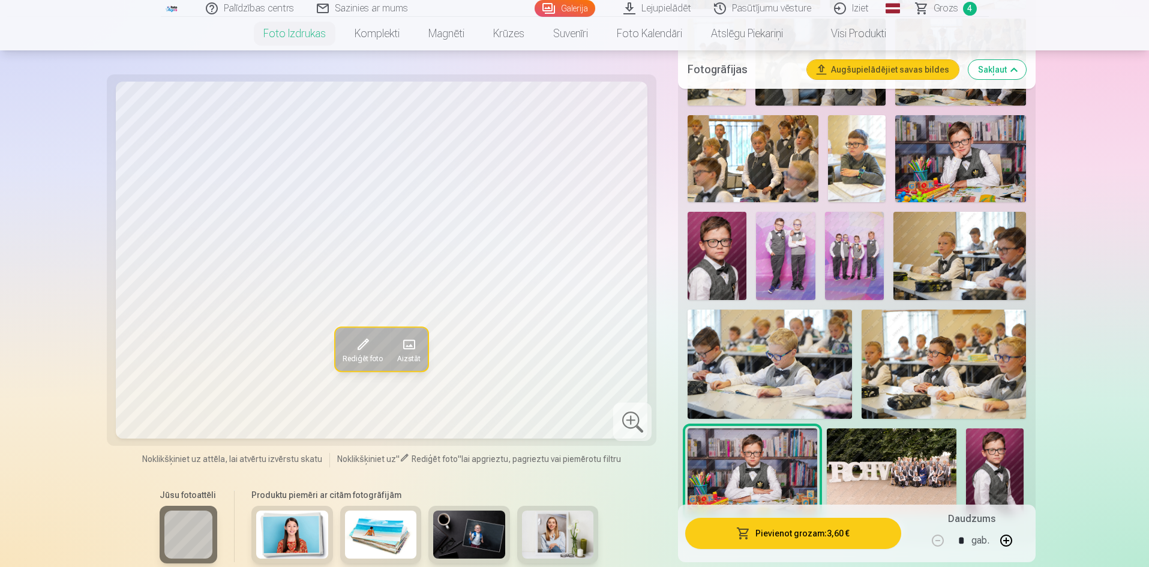
click at [918, 168] on img at bounding box center [960, 158] width 130 height 87
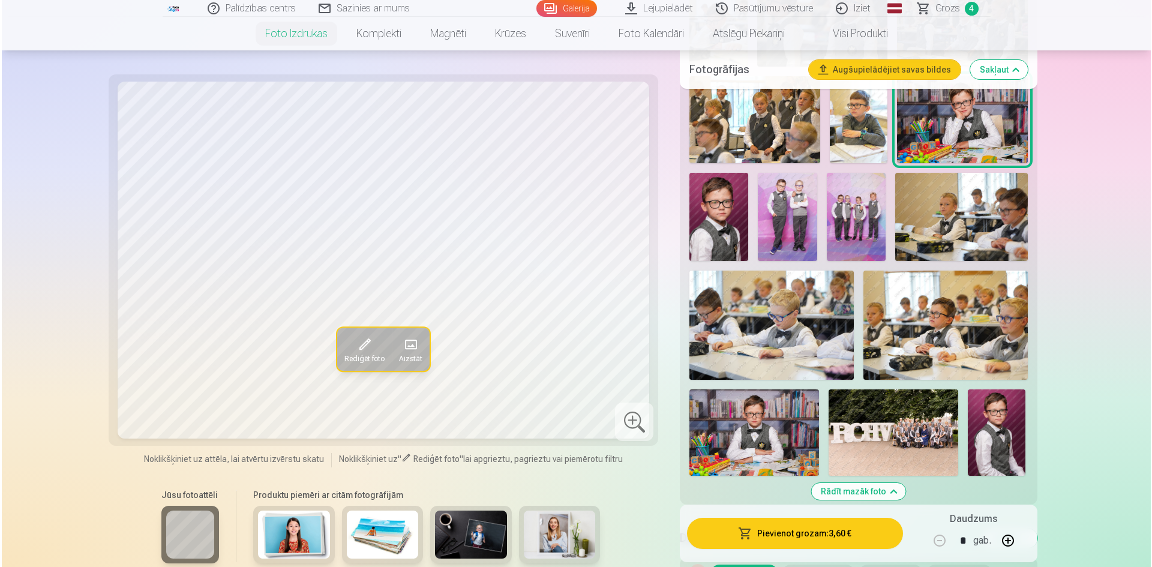
scroll to position [720, 0]
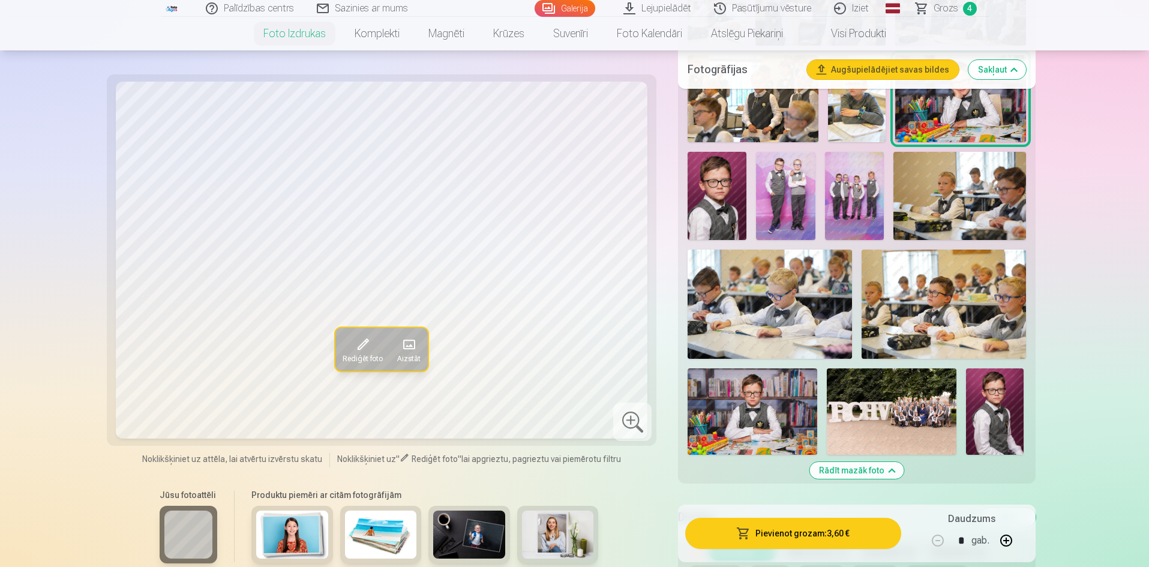
click at [723, 420] on img at bounding box center [752, 411] width 130 height 86
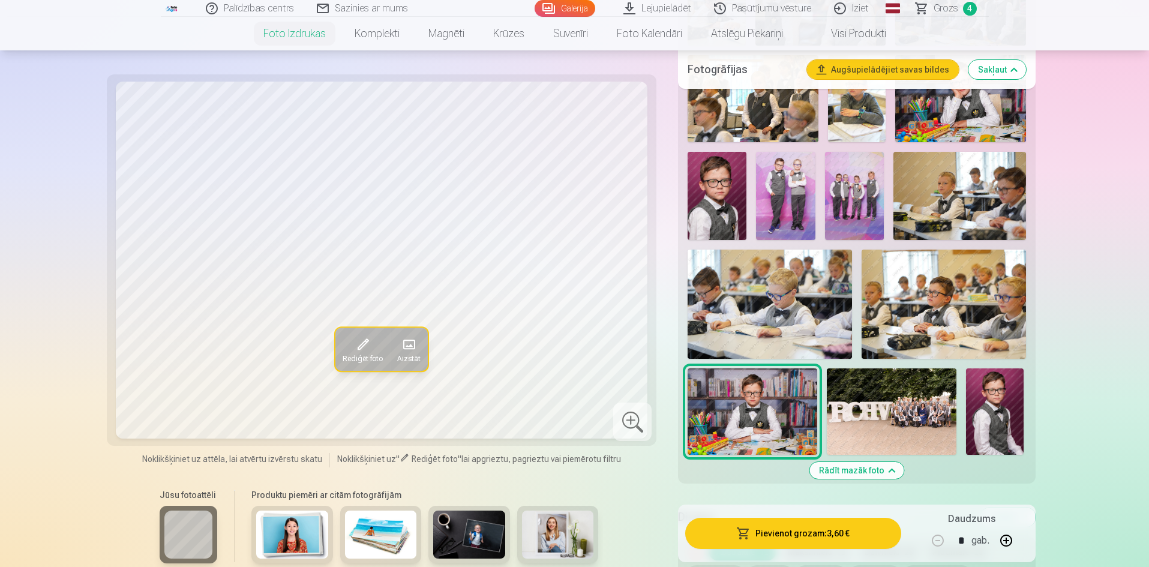
click at [918, 101] on img at bounding box center [960, 98] width 130 height 87
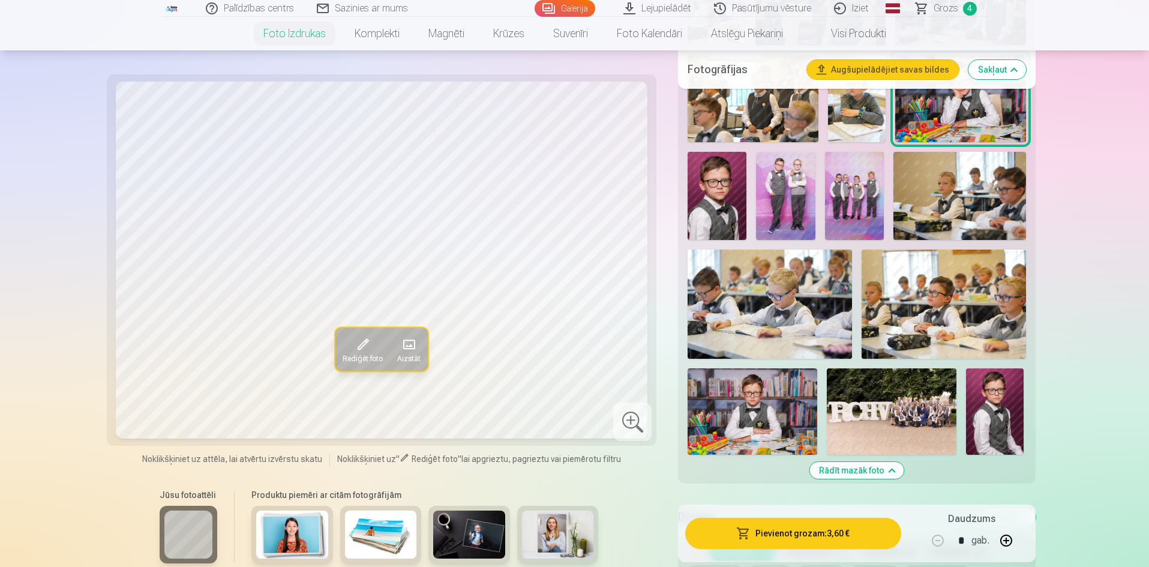
click at [794, 437] on button "Pievienot grozam : 3,60 €" at bounding box center [792, 533] width 215 height 31
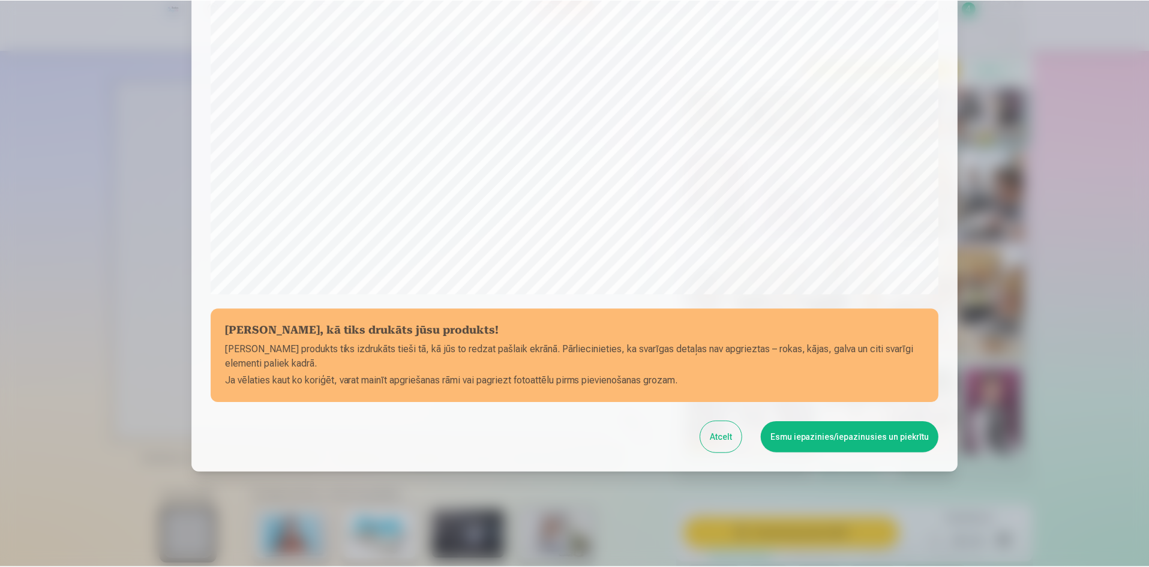
scroll to position [297, 0]
click at [872, 437] on button "Esmu iepazinies/iepazinusies un piekrītu" at bounding box center [851, 435] width 178 height 31
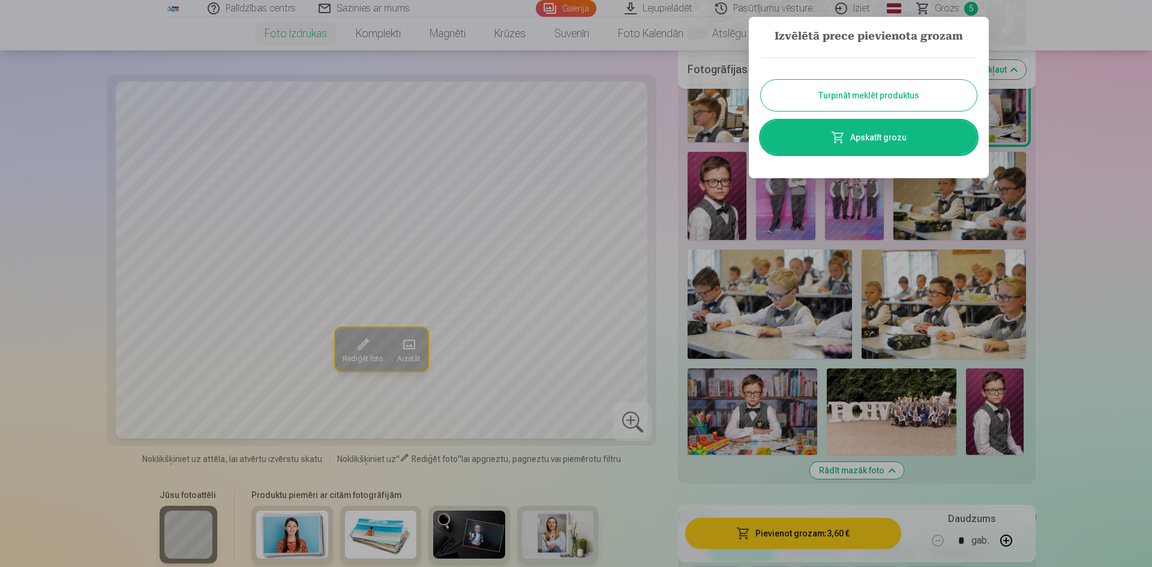
click at [918, 95] on button "Turpināt meklēt produktus" at bounding box center [869, 95] width 216 height 31
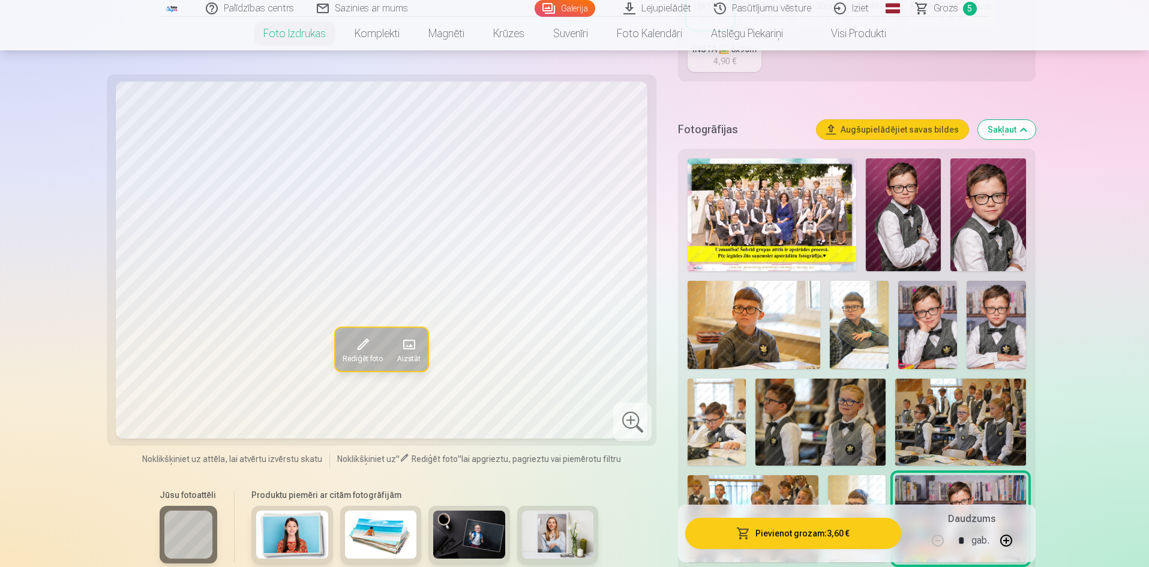
scroll to position [0, 0]
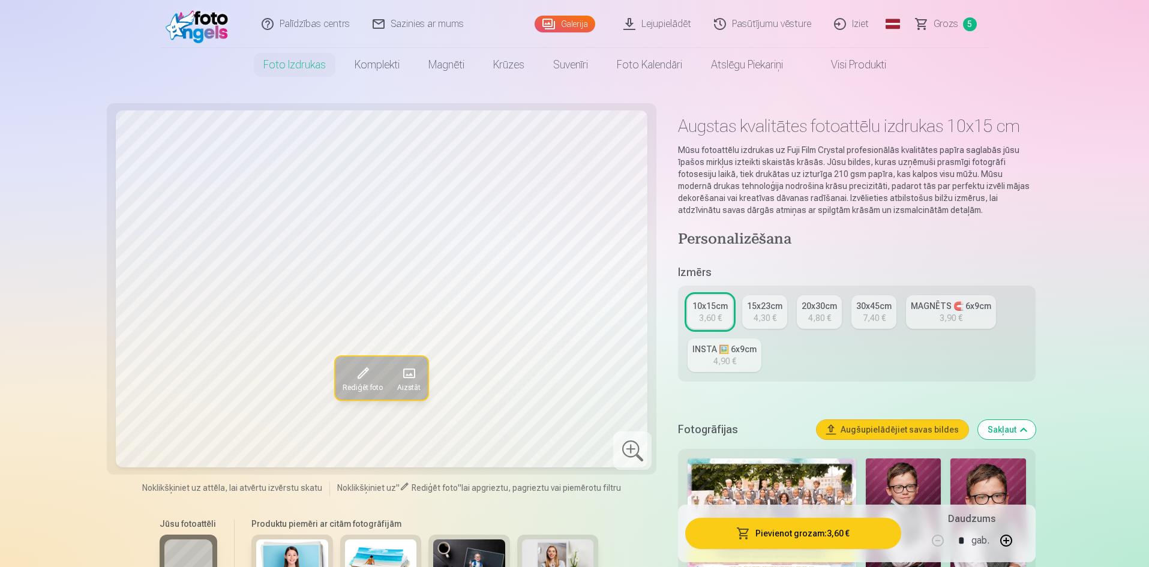
click at [918, 25] on span "Grozs" at bounding box center [945, 24] width 25 height 14
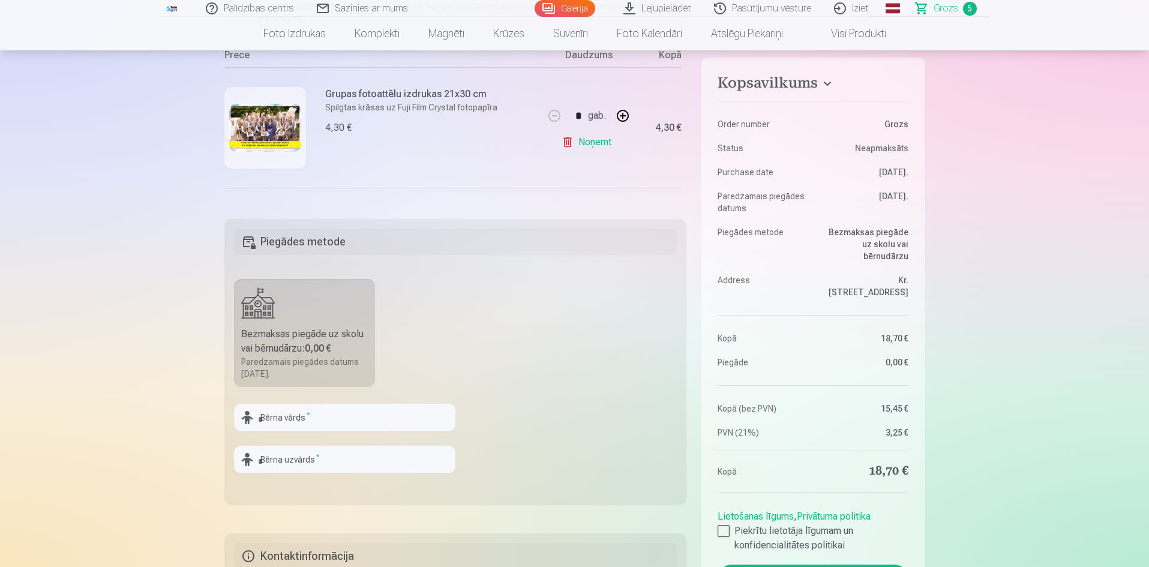
scroll to position [300, 0]
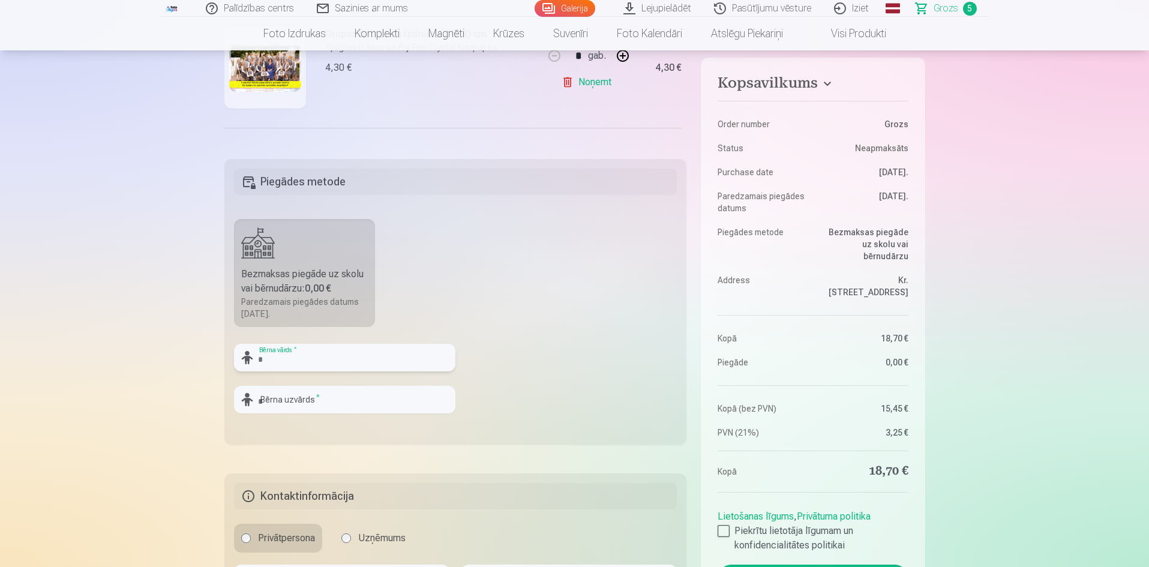
click at [386, 350] on input "text" at bounding box center [344, 358] width 221 height 28
type input "*"
type input "*****"
click at [337, 404] on input "text" at bounding box center [344, 400] width 221 height 28
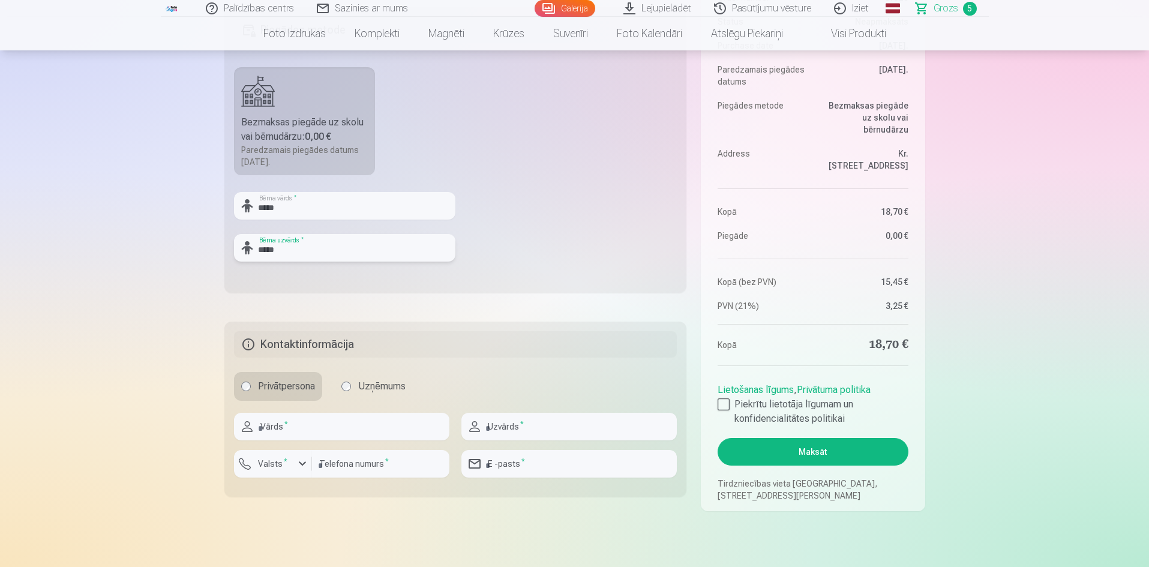
scroll to position [480, 0]
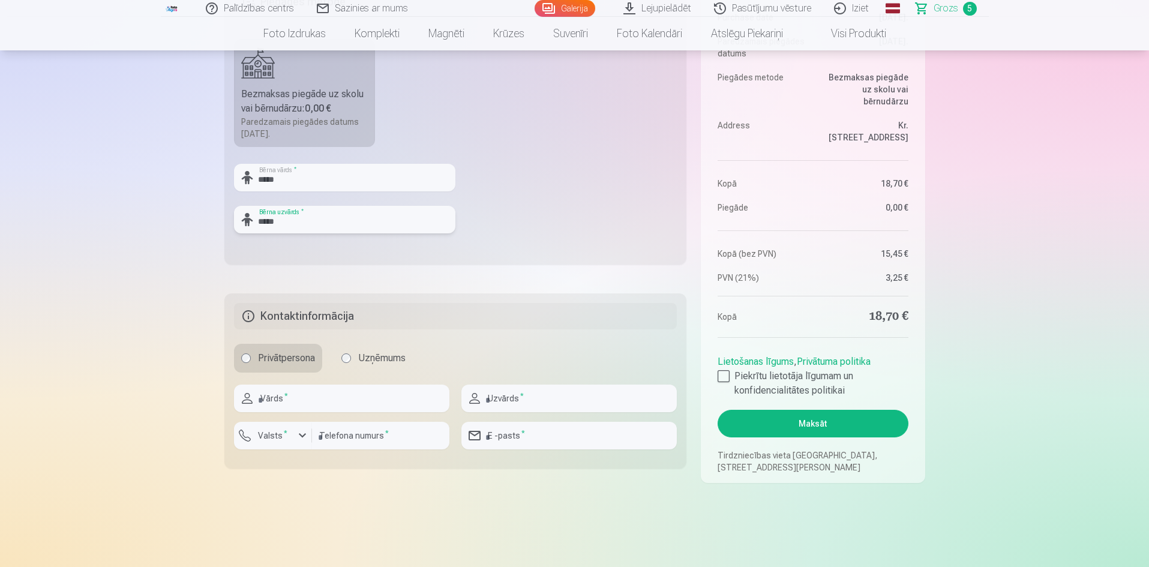
type input "*****"
click at [319, 391] on input "text" at bounding box center [341, 399] width 215 height 28
type input "*****"
click at [546, 396] on input "text" at bounding box center [568, 399] width 215 height 28
type input "*******"
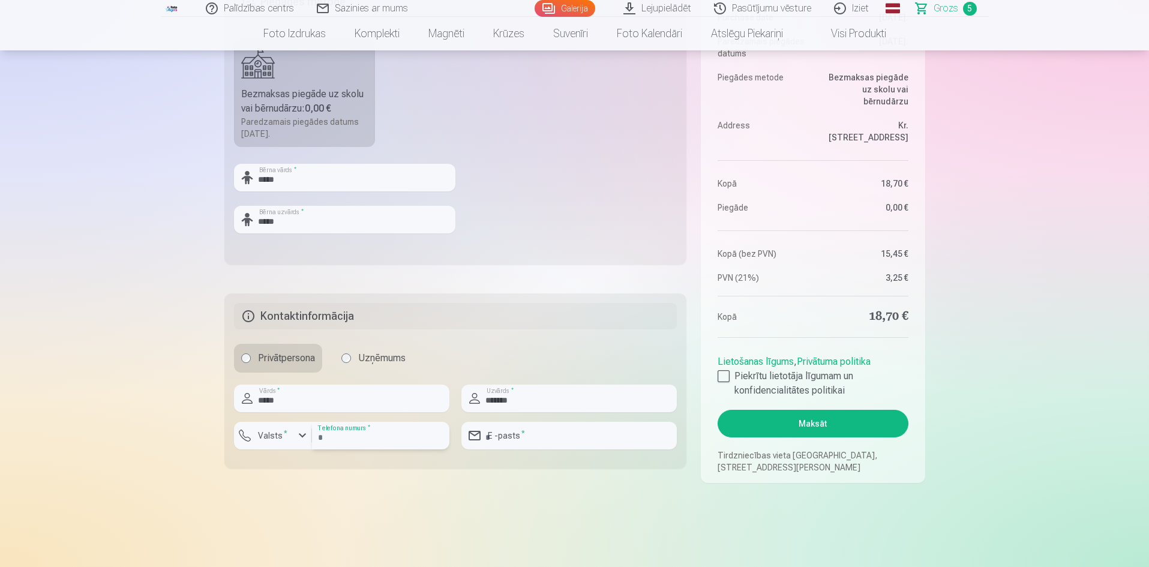
click at [361, 437] on input "number" at bounding box center [380, 436] width 137 height 28
type input "********"
click at [548, 434] on input "email" at bounding box center [568, 436] width 215 height 28
type input "**********"
click at [724, 377] on div at bounding box center [723, 376] width 12 height 12
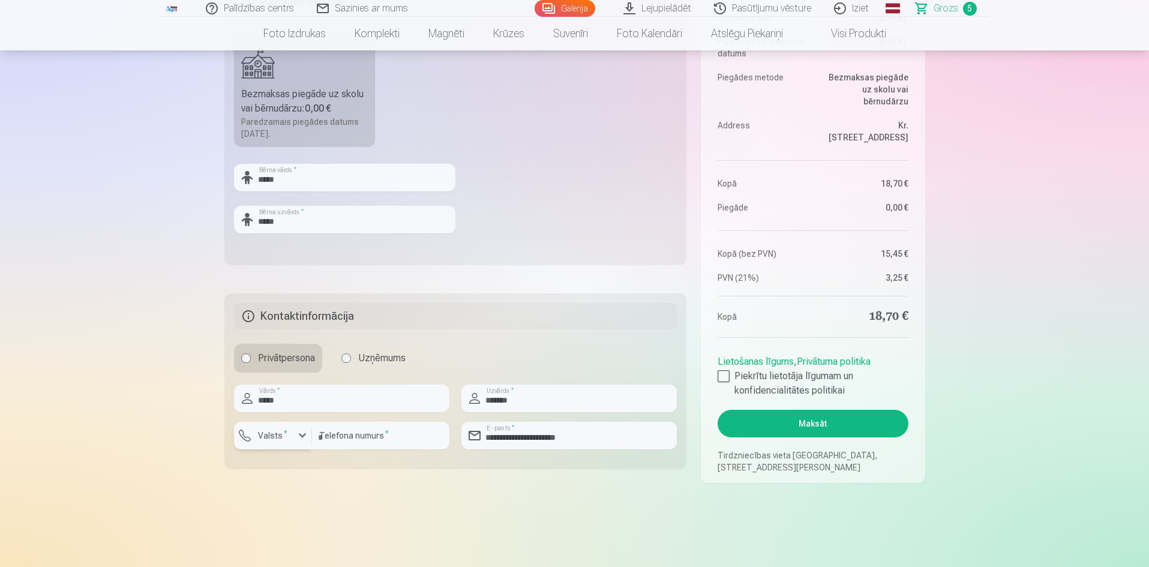
click at [302, 437] on div "button" at bounding box center [302, 435] width 14 height 14
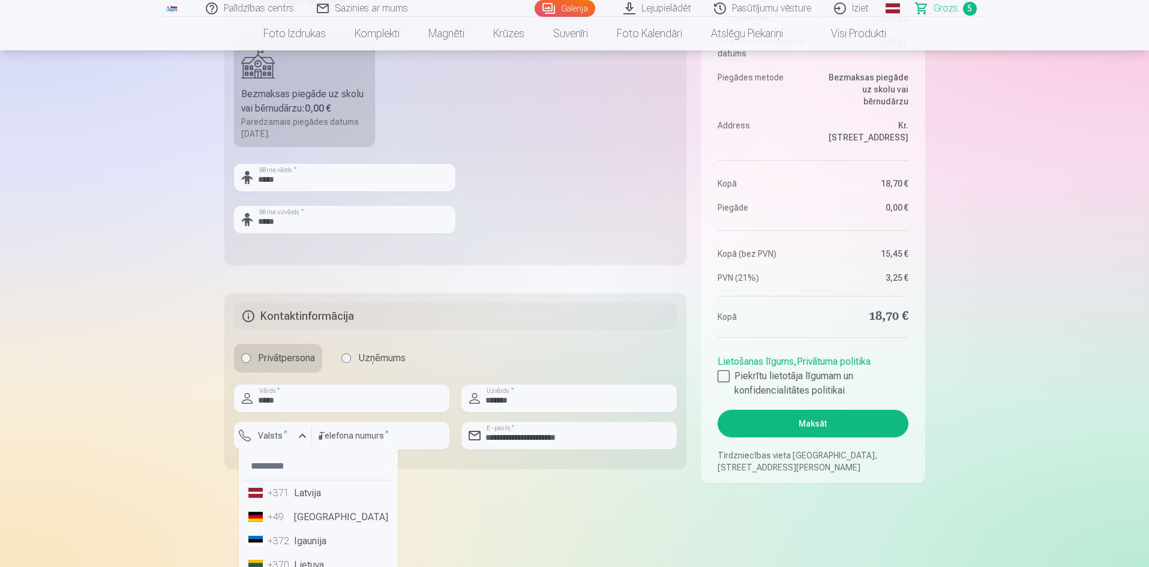
click at [303, 437] on li "+371 Latvija" at bounding box center [318, 493] width 149 height 24
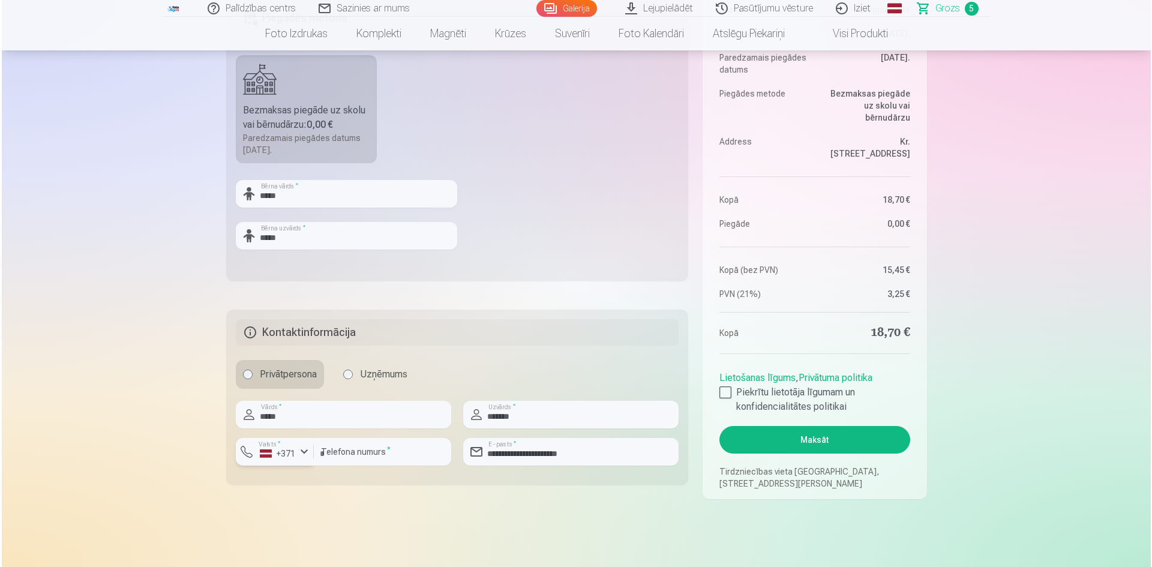
scroll to position [540, 0]
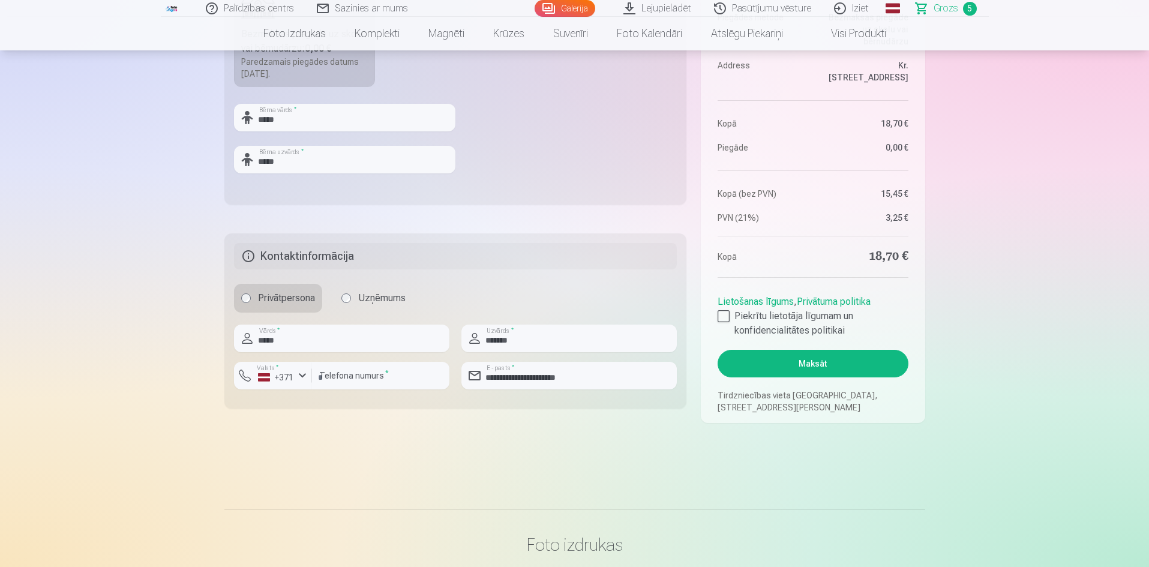
click at [832, 364] on button "Maksāt" at bounding box center [812, 364] width 190 height 28
